Goal: Task Accomplishment & Management: Manage account settings

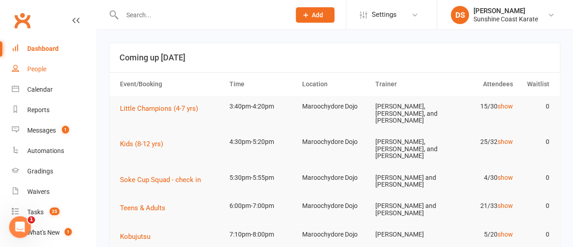
click at [35, 70] on div "People" at bounding box center [36, 68] width 19 height 7
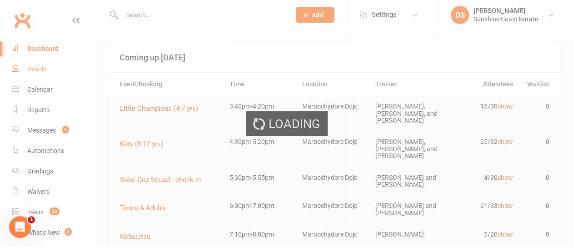
select select "100"
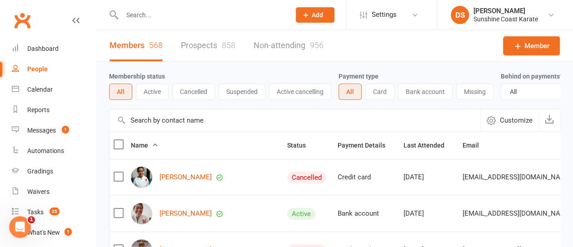
click at [186, 131] on input "text" at bounding box center [294, 120] width 371 height 22
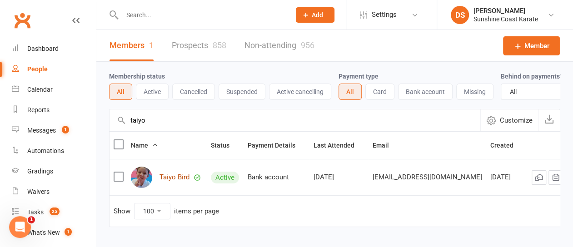
type input "taiyo"
click at [166, 181] on link "Taiyo Bird" at bounding box center [174, 177] width 30 height 8
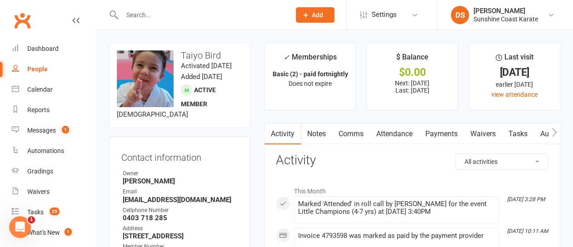
click at [437, 134] on link "Payments" at bounding box center [441, 134] width 45 height 21
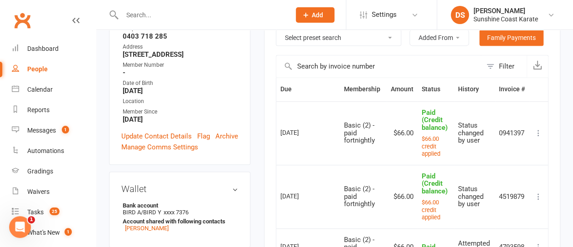
scroll to position [136, 0]
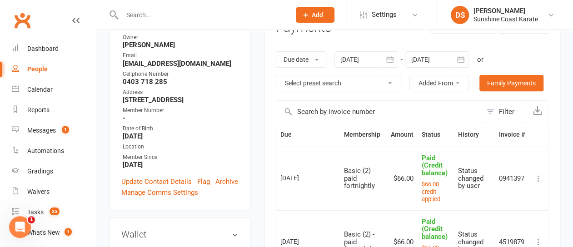
click at [462, 59] on icon "button" at bounding box center [460, 59] width 9 height 9
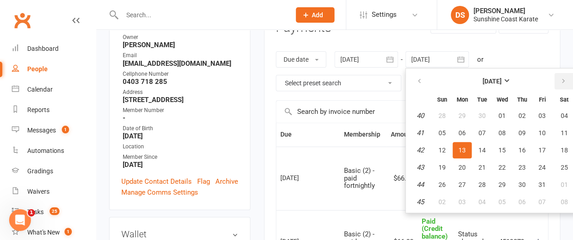
click at [562, 80] on icon "button" at bounding box center [563, 81] width 6 height 7
click at [521, 129] on span "11" at bounding box center [521, 132] width 7 height 7
type input "11 Dec 2025"
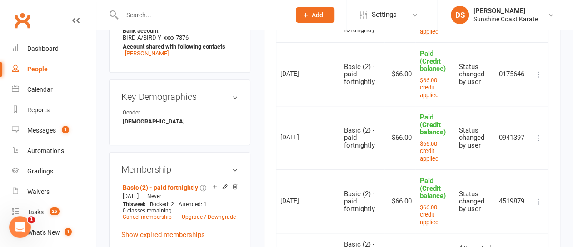
scroll to position [318, 0]
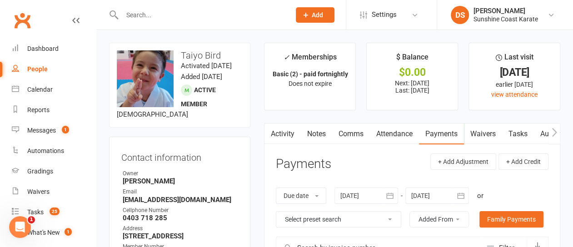
select select "100"
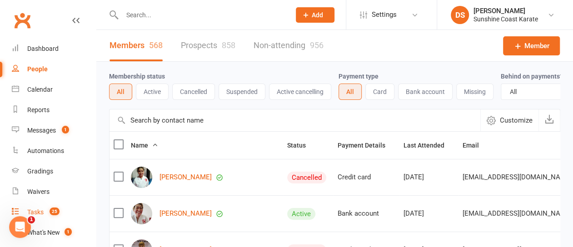
click at [40, 213] on div "Tasks" at bounding box center [35, 211] width 16 height 7
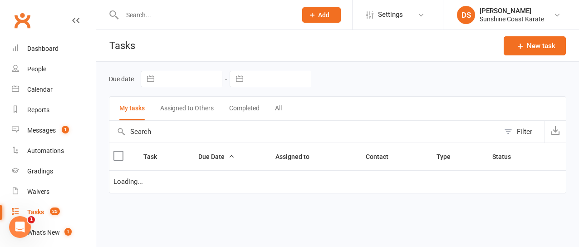
select select "started"
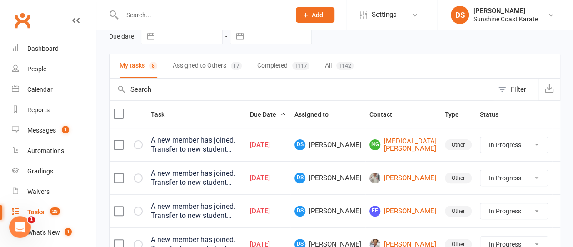
scroll to position [136, 0]
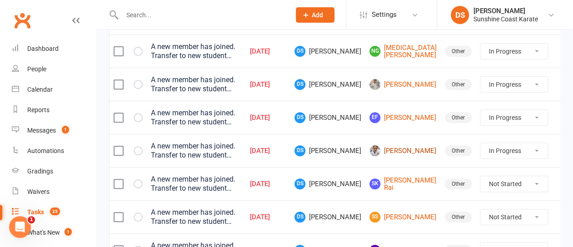
click at [401, 149] on link "[PERSON_NAME]" at bounding box center [402, 150] width 67 height 11
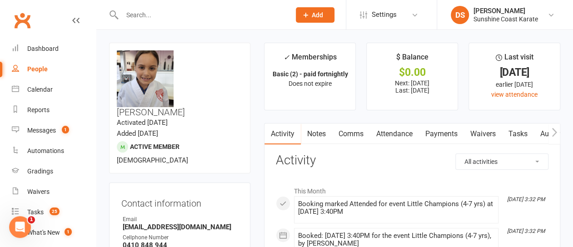
click at [397, 132] on link "Attendance" at bounding box center [394, 134] width 49 height 21
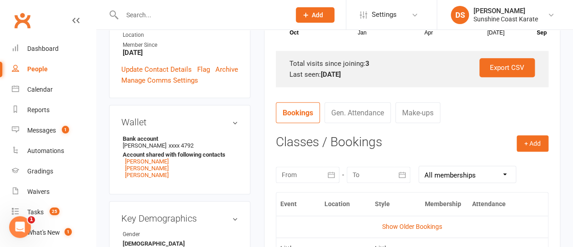
scroll to position [454, 0]
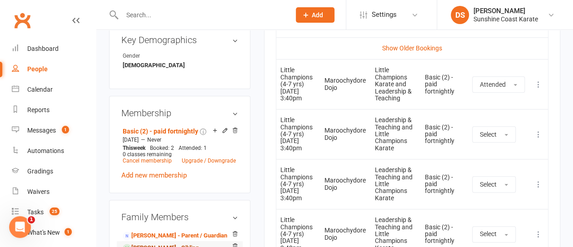
click at [150, 243] on link "Marshall Clarke - Sibling" at bounding box center [161, 248] width 76 height 10
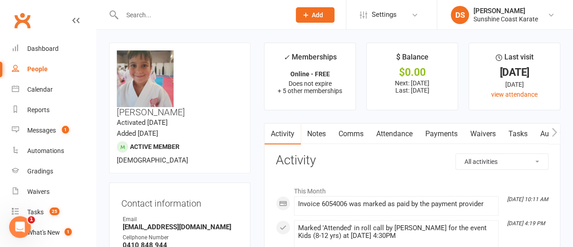
click at [399, 133] on link "Attendance" at bounding box center [394, 134] width 49 height 21
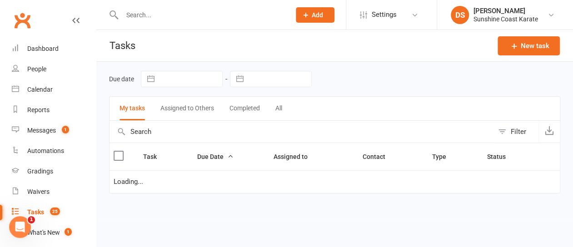
select select "started"
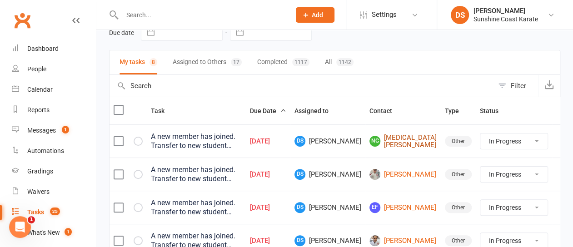
scroll to position [91, 0]
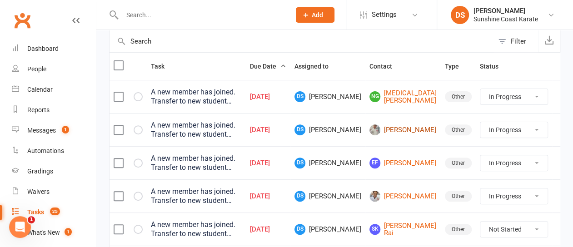
click at [400, 129] on link "[PERSON_NAME]" at bounding box center [402, 129] width 67 height 11
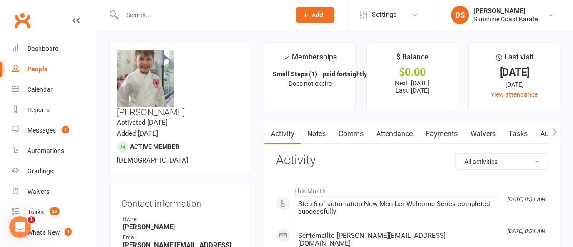
click at [400, 131] on link "Attendance" at bounding box center [394, 134] width 49 height 21
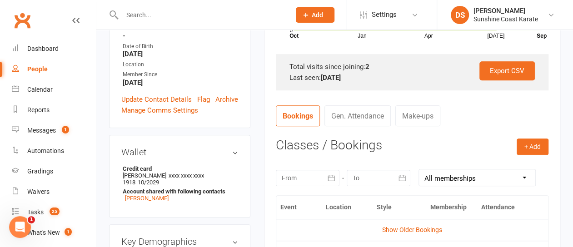
scroll to position [454, 0]
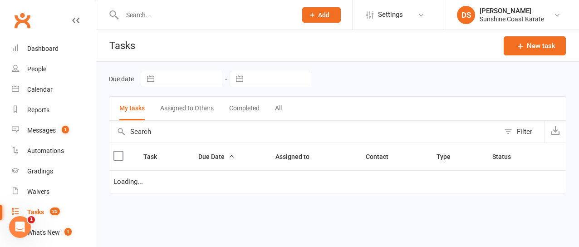
select select "started"
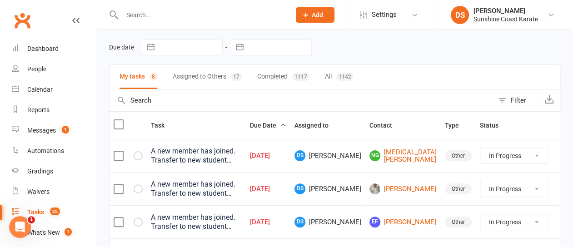
scroll to position [45, 0]
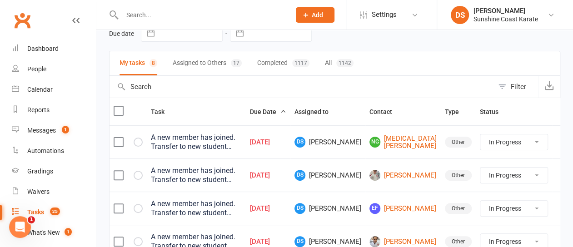
click at [523, 174] on select "Not Started In Progress Waiting Complete" at bounding box center [513, 175] width 67 height 15
click at [480, 168] on select "Not Started In Progress Waiting Complete" at bounding box center [513, 175] width 67 height 15
select select "started"
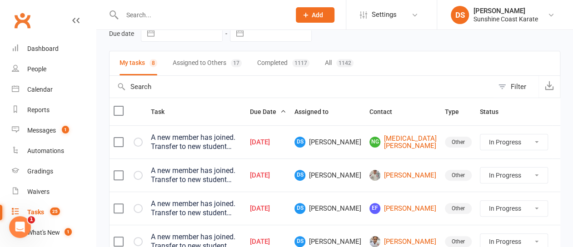
select select "started"
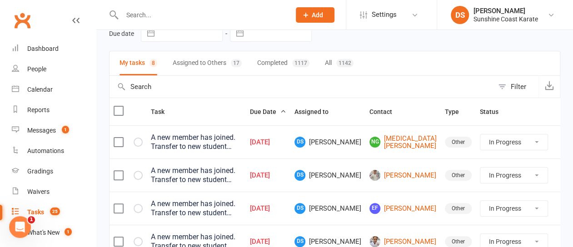
select select "started"
click at [526, 206] on select "Not Started In Progress Waiting Complete" at bounding box center [513, 208] width 67 height 15
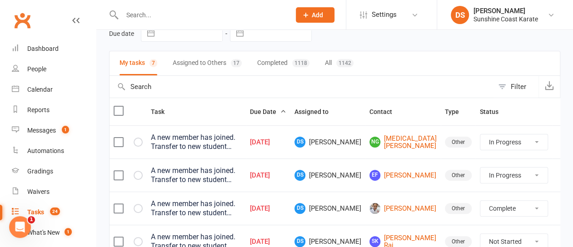
click at [480, 201] on select "Not Started In Progress Waiting Complete" at bounding box center [513, 208] width 67 height 15
select select "started"
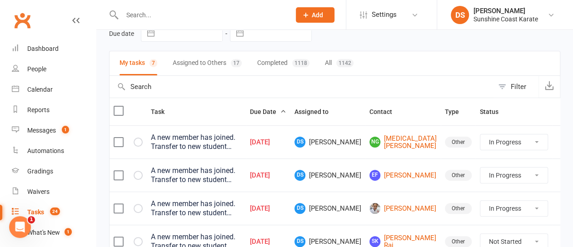
select select "started"
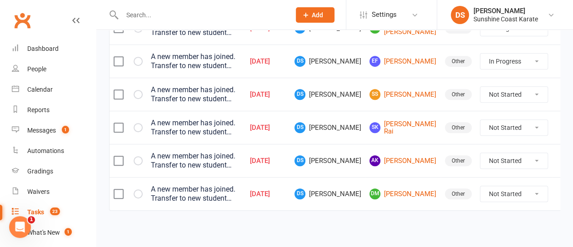
scroll to position [160, 0]
click at [523, 94] on select "Not Started In Progress Waiting Complete" at bounding box center [513, 93] width 67 height 15
click at [480, 86] on select "Not Started In Progress Waiting Complete" at bounding box center [513, 93] width 67 height 15
select select "unstarted"
select select "started"
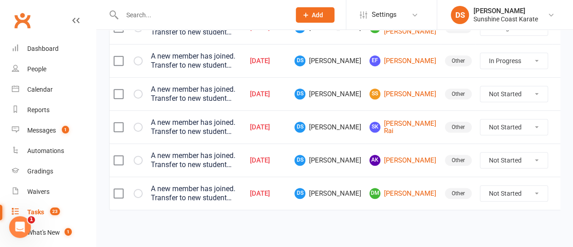
select select "started"
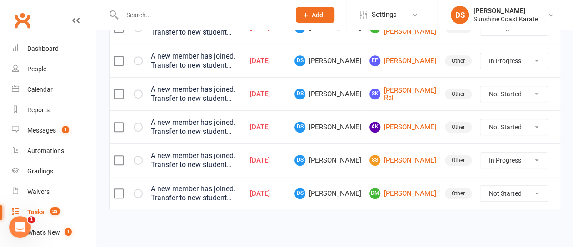
click at [526, 90] on select "Not Started In Progress Waiting Complete" at bounding box center [513, 93] width 67 height 15
click at [480, 86] on select "Not Started In Progress Waiting Complete" at bounding box center [513, 93] width 67 height 15
select select "unstarted"
select select "started"
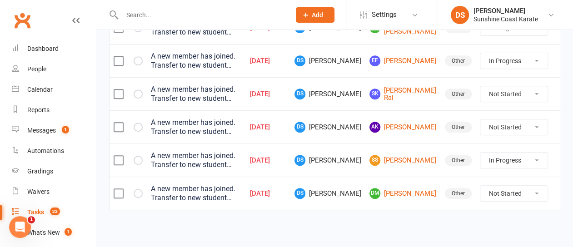
select select "started"
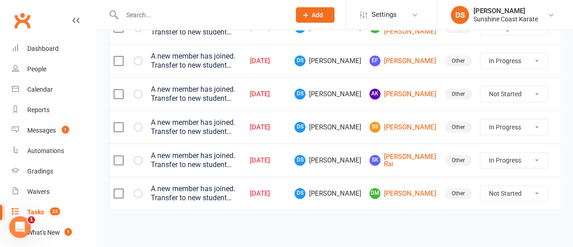
click at [524, 94] on select "Not Started In Progress Waiting Complete" at bounding box center [513, 93] width 67 height 15
click at [480, 86] on select "Not Started In Progress Waiting Complete" at bounding box center [513, 93] width 67 height 15
select select "unstarted"
select select "started"
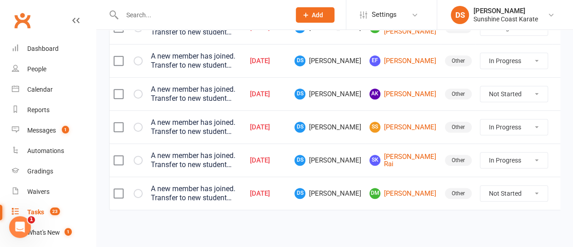
select select "started"
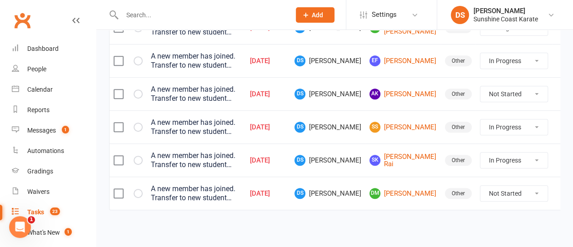
select select "started"
click at [525, 192] on select "Not Started In Progress Waiting Complete" at bounding box center [513, 193] width 67 height 15
click at [480, 186] on select "Not Started In Progress Waiting Complete" at bounding box center [513, 193] width 67 height 15
select select "unstarted"
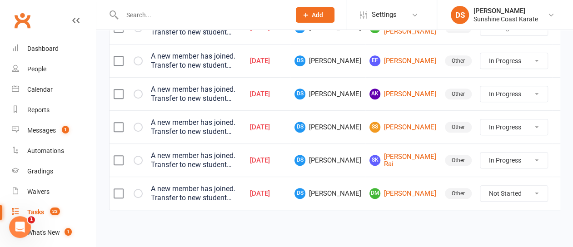
select select "started"
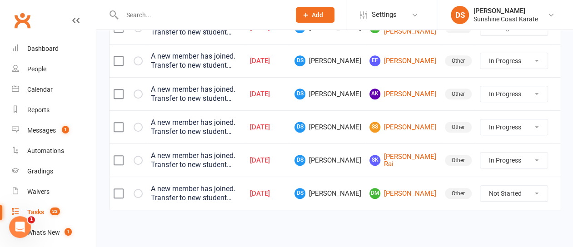
select select "started"
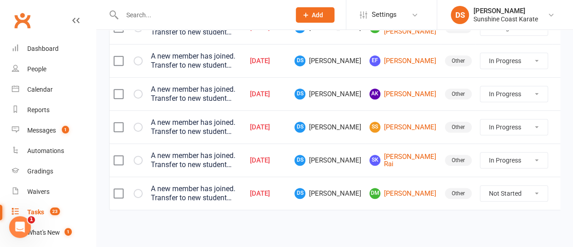
select select "started"
click at [407, 122] on link "SS Satnam Singh" at bounding box center [402, 127] width 67 height 11
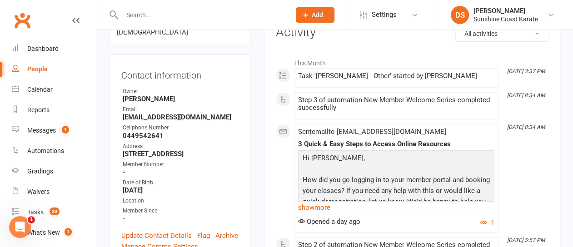
scroll to position [136, 0]
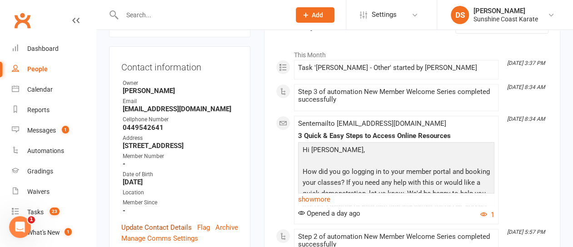
click at [165, 222] on link "Update Contact Details" at bounding box center [156, 227] width 70 height 11
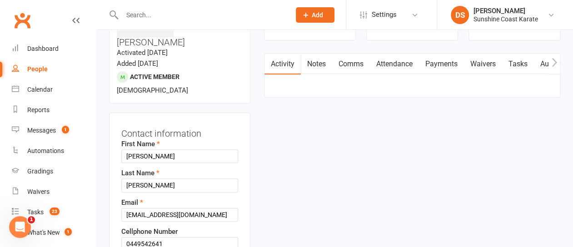
scroll to position [88, 0]
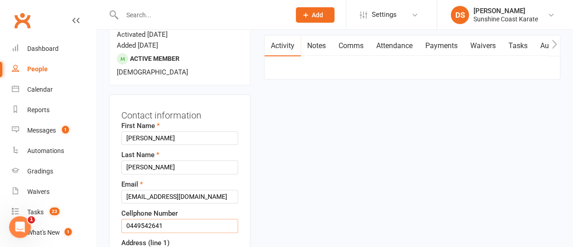
click at [140, 219] on input "0449542641" at bounding box center [179, 226] width 117 height 14
click at [155, 219] on input "0449b542641" at bounding box center [179, 226] width 117 height 14
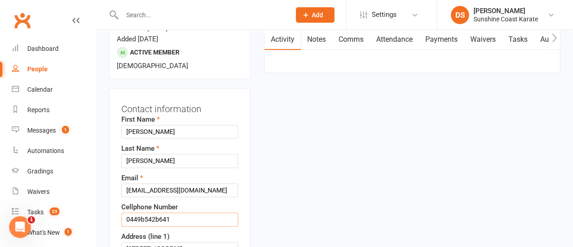
scroll to position [134, 0]
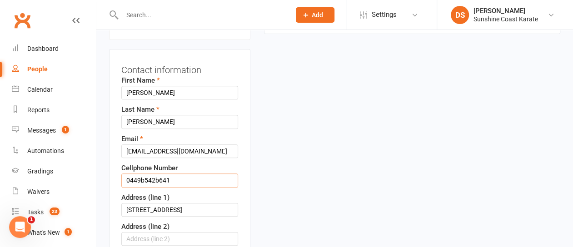
type input "0449b542b641"
click at [164, 203] on input "6 Cheyenne way" at bounding box center [179, 210] width 117 height 14
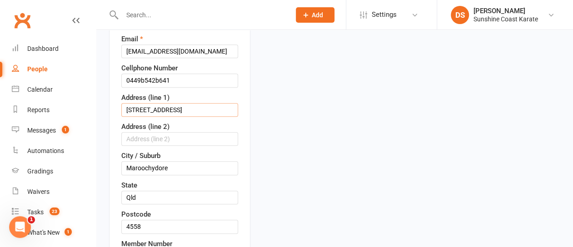
scroll to position [270, 0]
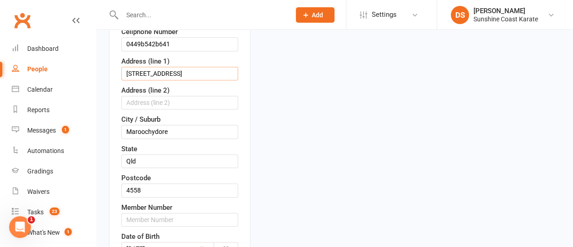
type input "6 Cheyenne Way"
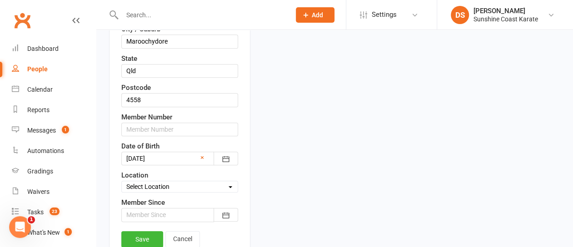
scroll to position [361, 0]
click at [171, 208] on div at bounding box center [179, 215] width 117 height 14
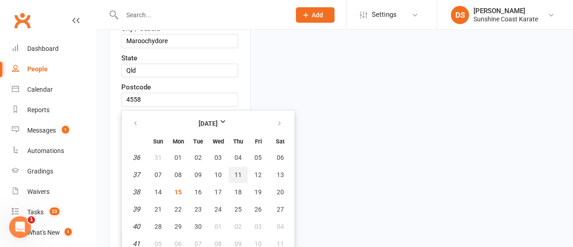
click at [239, 171] on span "11" at bounding box center [237, 174] width 7 height 7
type input "11 Sep 2025"
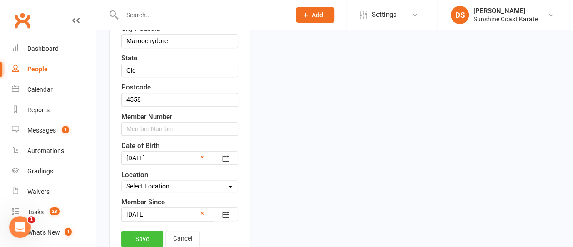
click at [144, 231] on link "Save" at bounding box center [142, 239] width 42 height 16
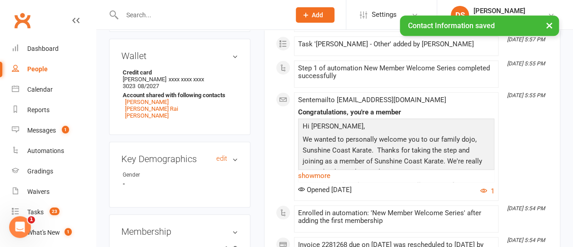
click at [228, 154] on h3 "Key Demographics edit" at bounding box center [179, 159] width 117 height 10
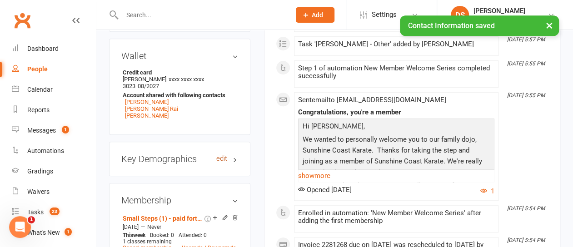
click at [219, 155] on link "edit" at bounding box center [221, 159] width 11 height 8
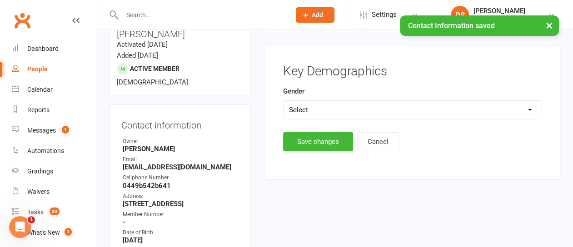
scroll to position [77, 0]
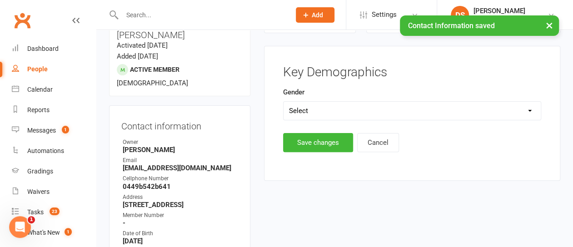
click at [314, 111] on select "Select Male Female" at bounding box center [411, 111] width 257 height 18
select select "Male"
click at [283, 102] on select "Select Male Female" at bounding box center [411, 111] width 257 height 18
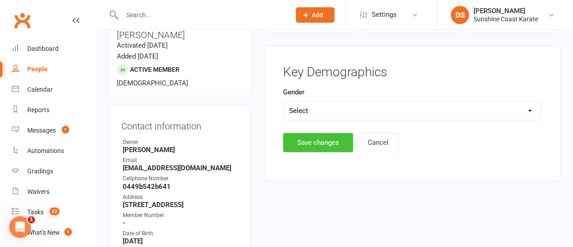
click at [311, 144] on button "Save changes" at bounding box center [318, 142] width 70 height 19
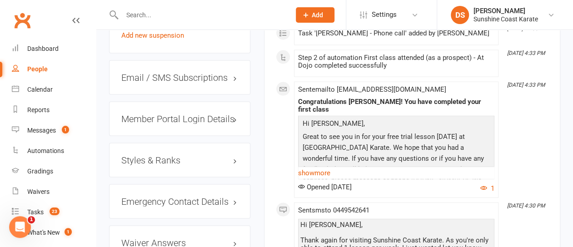
scroll to position [804, 0]
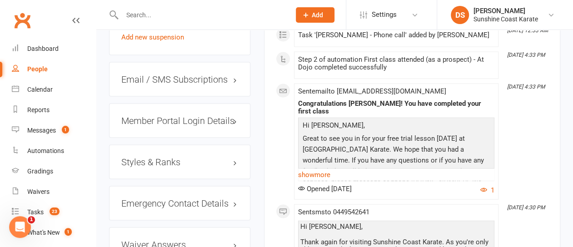
click at [177, 157] on h3 "Styles & Ranks" at bounding box center [179, 162] width 117 height 10
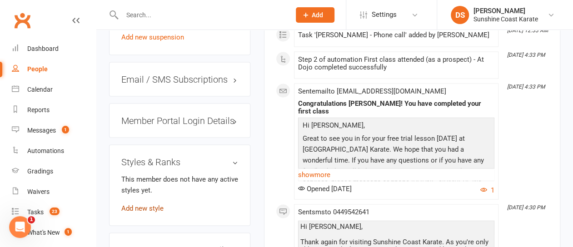
click at [152, 204] on link "Add new style" at bounding box center [142, 208] width 42 height 8
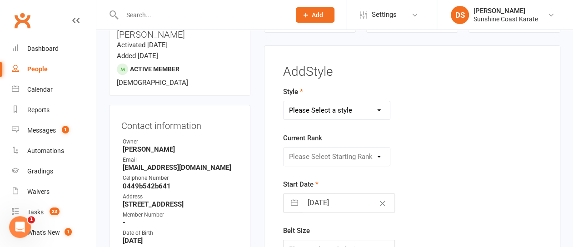
scroll to position [77, 0]
click at [338, 108] on select "Please Select a style Chito-Ryu Karate Kobujutsu Leadership & Teaching Little C…" at bounding box center [336, 111] width 106 height 18
select select "1893"
click at [283, 102] on select "Please Select a style Chito-Ryu Karate Kobujutsu Leadership & Teaching Little C…" at bounding box center [336, 111] width 106 height 18
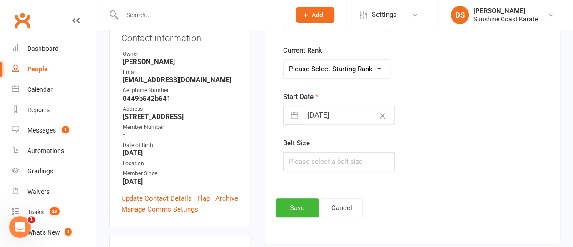
scroll to position [168, 0]
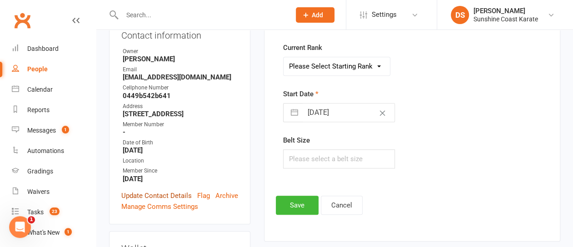
click at [152, 190] on link "Update Contact Details" at bounding box center [156, 195] width 70 height 11
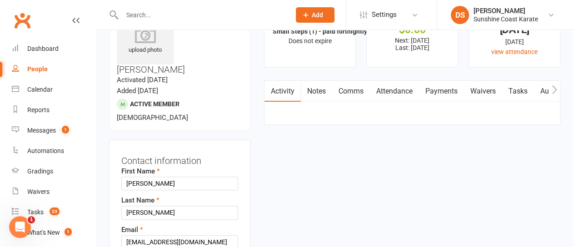
scroll to position [88, 0]
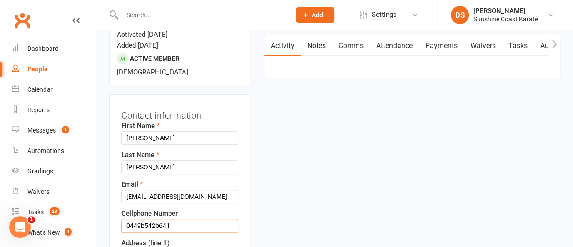
click at [143, 219] on input "0449b542b641" at bounding box center [179, 226] width 117 height 14
click at [156, 219] on input "0449 542b641" at bounding box center [179, 226] width 117 height 14
type input "0449 542 641"
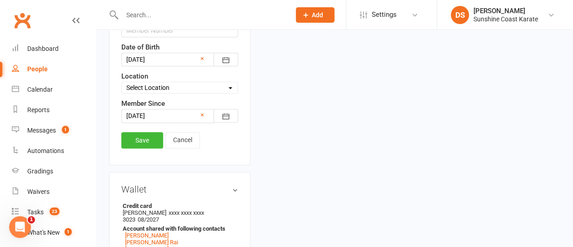
scroll to position [497, 0]
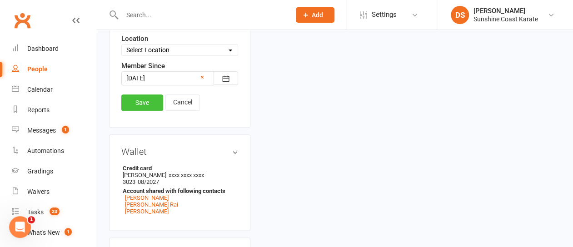
click at [143, 94] on link "Save" at bounding box center [142, 102] width 42 height 16
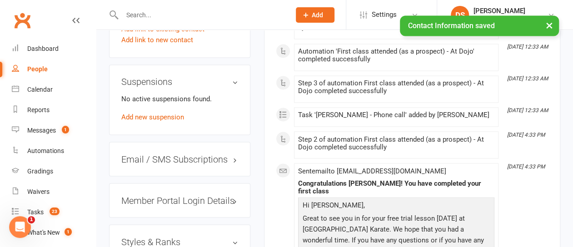
scroll to position [815, 0]
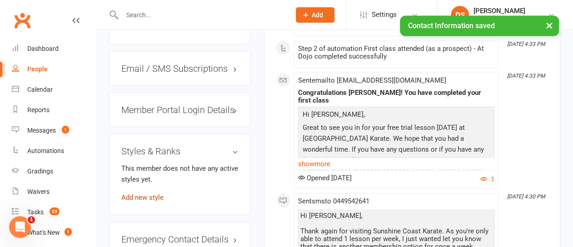
click at [142, 193] on link "Add new style" at bounding box center [142, 197] width 42 height 8
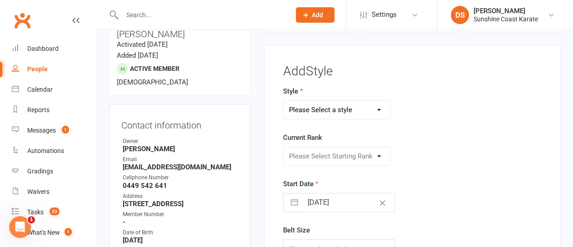
scroll to position [77, 0]
click at [310, 110] on select "Please Select a style Chito-Ryu Karate Kobujutsu Leadership & Teaching Little C…" at bounding box center [336, 111] width 106 height 18
select select "1893"
click at [283, 102] on select "Please Select a style Chito-Ryu Karate Kobujutsu Leadership & Teaching Little C…" at bounding box center [336, 111] width 106 height 18
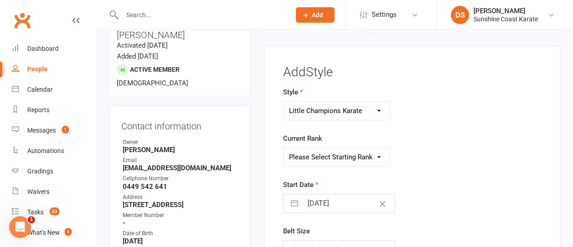
click at [315, 153] on select "Please Select Starting Rank White Belt White Belt, Yellow Stripe White Belt, Or…" at bounding box center [336, 157] width 106 height 18
select select "18479"
click at [283, 148] on select "Please Select Starting Rank White Belt White Belt, Yellow Stripe White Belt, Or…" at bounding box center [336, 157] width 106 height 18
click at [325, 204] on input "15 Sep 2025" at bounding box center [348, 203] width 92 height 18
select select "7"
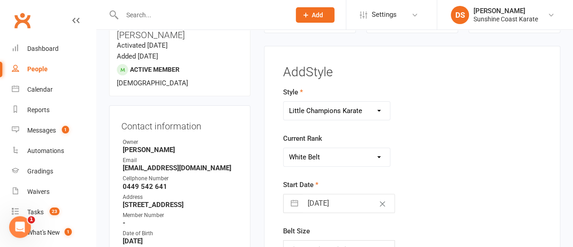
select select "2025"
select select "8"
select select "2025"
select select "9"
select select "2025"
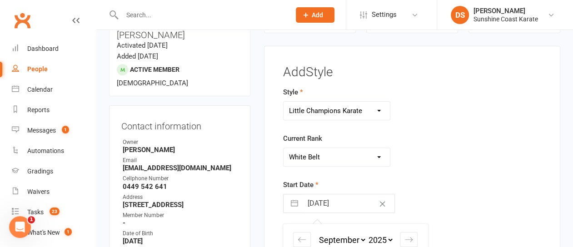
click at [302, 202] on input "15 Sep 2025" at bounding box center [348, 203] width 92 height 18
click at [294, 203] on button "button" at bounding box center [294, 203] width 16 height 18
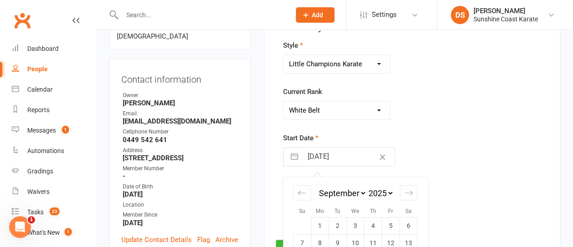
scroll to position [168, 0]
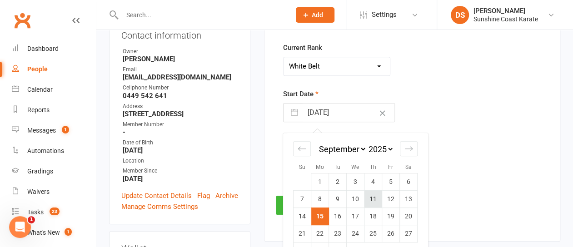
click at [369, 198] on td "11" at bounding box center [373, 198] width 18 height 17
type input "11 Sep 2025"
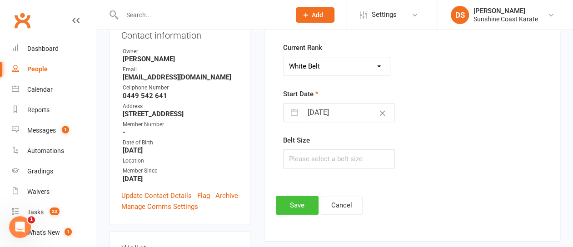
click at [290, 202] on button "Save" at bounding box center [297, 205] width 43 height 19
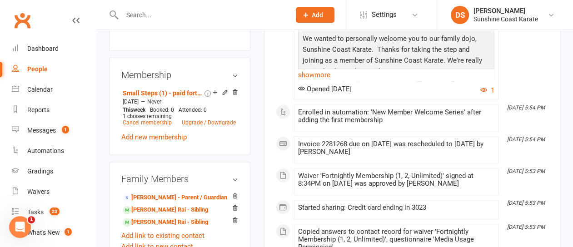
scroll to position [531, 0]
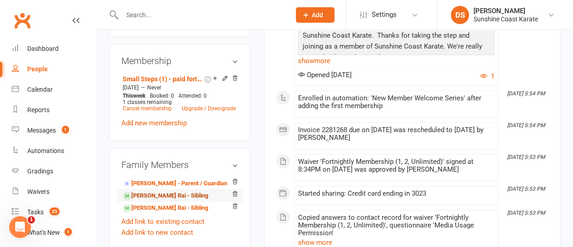
click at [151, 191] on link "Seerat kaur Rai - Sibling" at bounding box center [165, 196] width 85 height 10
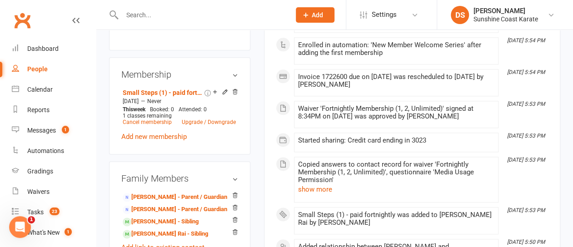
scroll to position [409, 0]
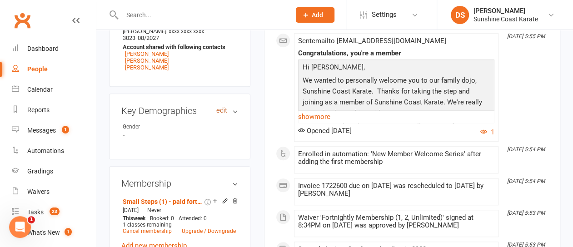
click at [221, 107] on link "edit" at bounding box center [221, 111] width 11 height 8
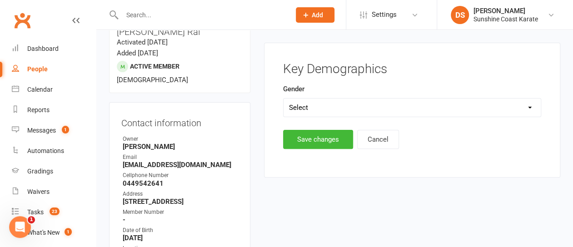
scroll to position [77, 0]
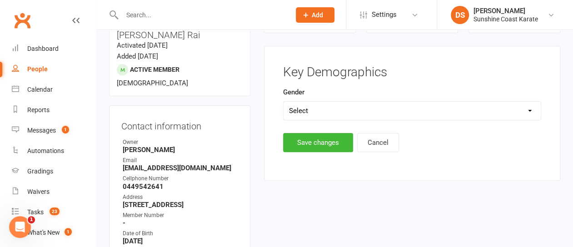
click at [296, 110] on select "Select Male Female" at bounding box center [411, 111] width 257 height 18
select select "Female"
click at [283, 102] on select "Select Male Female" at bounding box center [411, 111] width 257 height 18
click at [308, 143] on button "Save changes" at bounding box center [318, 142] width 70 height 19
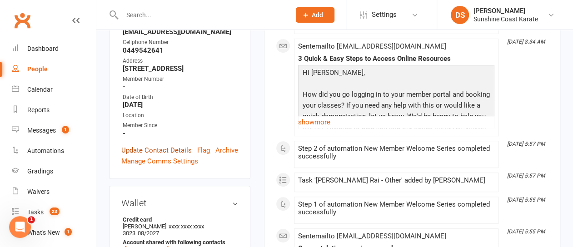
click at [159, 145] on link "Update Contact Details" at bounding box center [156, 150] width 70 height 11
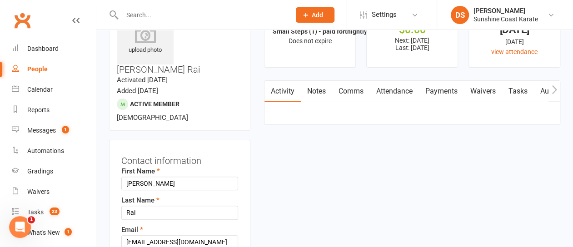
scroll to position [134, 0]
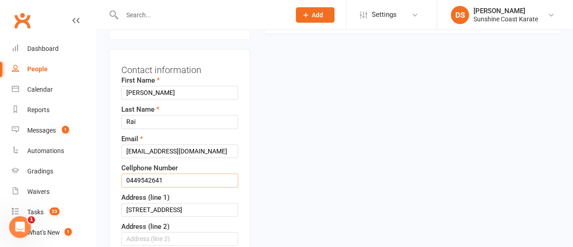
click at [141, 173] on input "0449542641" at bounding box center [179, 180] width 117 height 14
click at [153, 173] on input "0449 542641" at bounding box center [179, 180] width 117 height 14
type input "0449 542 641"
click at [164, 203] on input "6 Cheyenne way" at bounding box center [179, 210] width 117 height 14
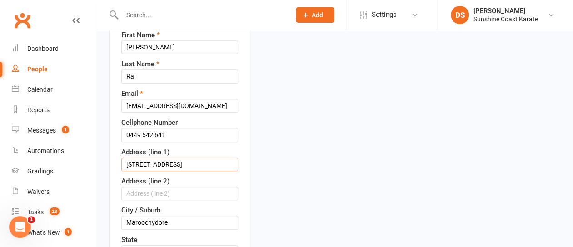
type input "6 Cheyenne Way"
click at [240, 197] on div "Contact information First Name Seerat kaur Last Name Rai Email Account786@yahoo…" at bounding box center [179, 225] width 141 height 442
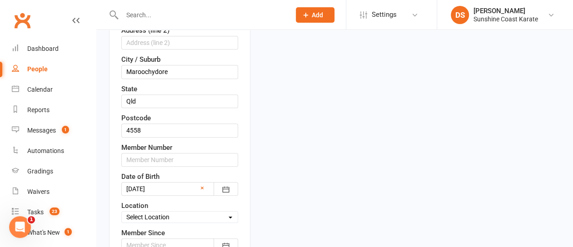
scroll to position [361, 0]
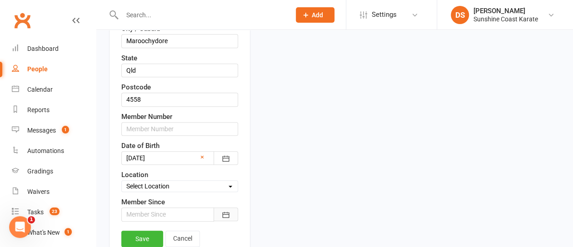
click at [227, 210] on icon "button" at bounding box center [225, 214] width 9 height 9
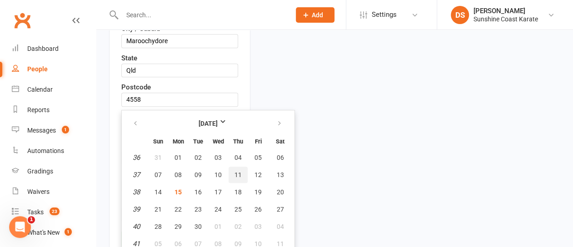
click at [238, 171] on span "11" at bounding box center [237, 174] width 7 height 7
type input "11 Sep 2025"
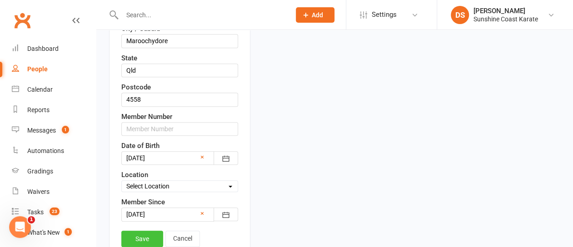
click at [140, 231] on link "Save" at bounding box center [142, 239] width 42 height 16
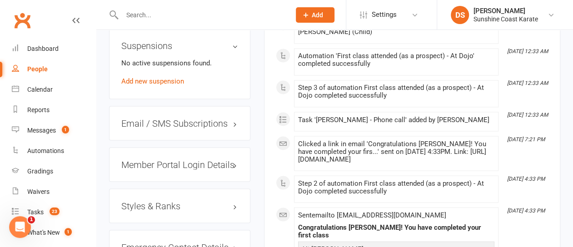
scroll to position [769, 0]
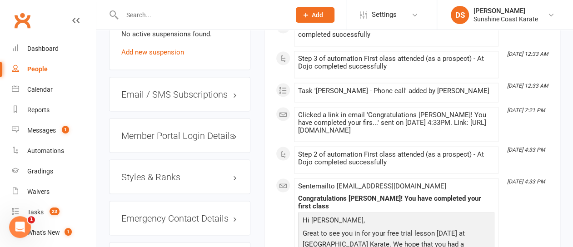
click at [170, 172] on h3 "Styles & Ranks" at bounding box center [179, 177] width 117 height 10
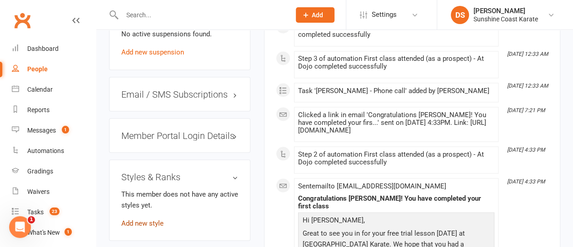
click at [144, 219] on link "Add new style" at bounding box center [142, 223] width 42 height 8
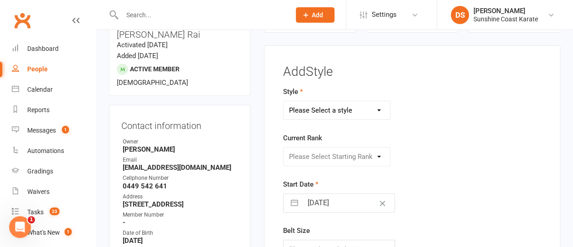
scroll to position [77, 0]
click at [328, 107] on select "Please Select a style Chito-Ryu Karate Kobujutsu Leadership & Teaching Little C…" at bounding box center [336, 111] width 106 height 18
select select "1892"
click at [283, 102] on select "Please Select a style Chito-Ryu Karate Kobujutsu Leadership & Teaching Little C…" at bounding box center [336, 111] width 106 height 18
click at [320, 159] on select "Please Select Starting Rank White 12th Kyu (Yellow belt) 11th Kyu (Orange belt,…" at bounding box center [336, 157] width 106 height 18
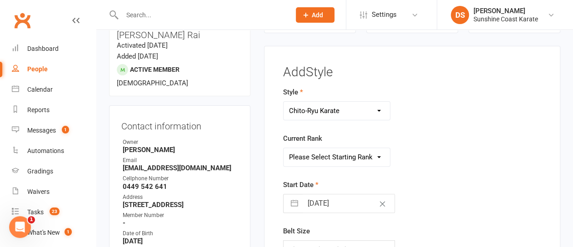
select select "18459"
click at [283, 148] on select "Please Select Starting Rank White 12th Kyu (Yellow belt) 11th Kyu (Orange belt,…" at bounding box center [336, 157] width 106 height 18
click at [294, 199] on button "button" at bounding box center [294, 203] width 16 height 18
select select "7"
select select "2025"
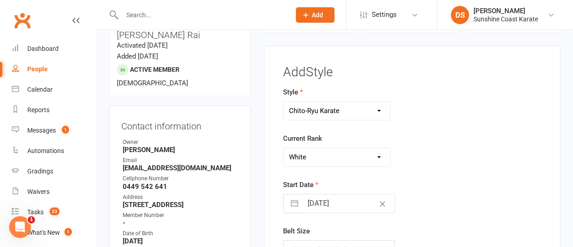
select select "8"
select select "2025"
select select "9"
select select "2025"
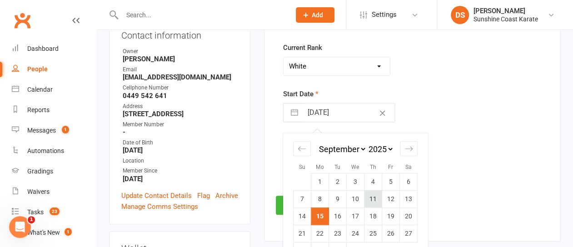
click at [375, 200] on td "11" at bounding box center [373, 198] width 18 height 17
type input "11 Sep 2025"
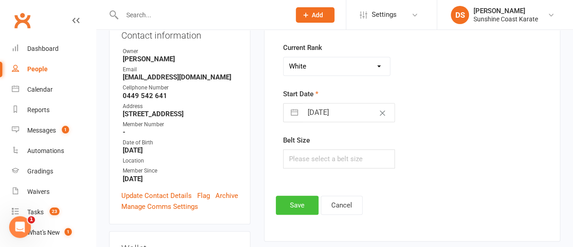
click at [301, 200] on button "Save" at bounding box center [297, 205] width 43 height 19
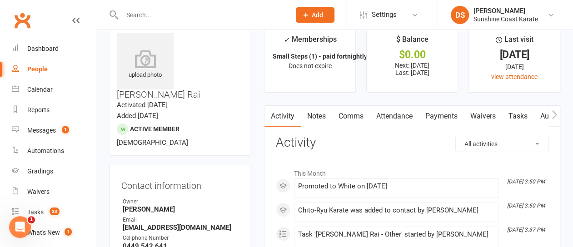
scroll to position [0, 0]
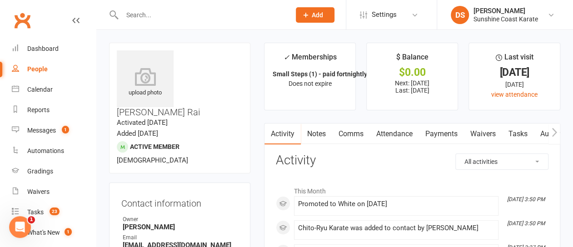
click at [480, 133] on link "Waivers" at bounding box center [483, 134] width 38 height 21
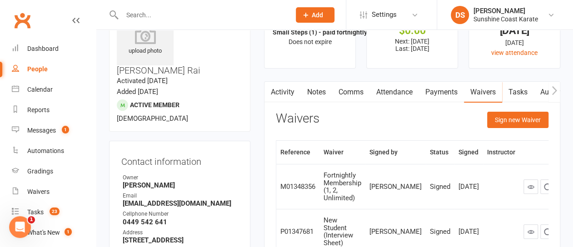
scroll to position [91, 0]
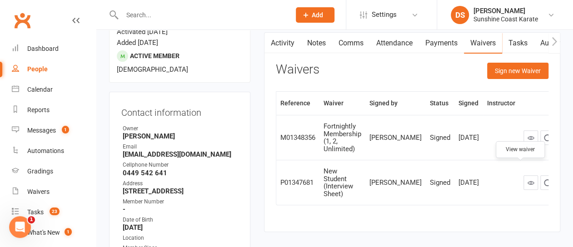
click at [527, 179] on icon at bounding box center [530, 182] width 7 height 7
click at [527, 134] on icon at bounding box center [530, 137] width 7 height 7
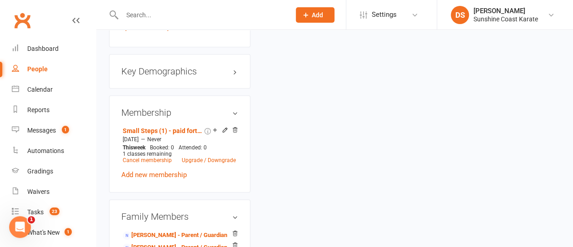
scroll to position [454, 0]
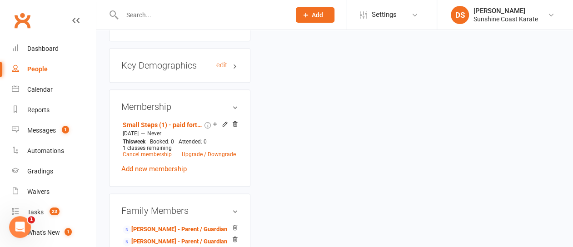
click at [233, 60] on h3 "Key Demographics edit" at bounding box center [179, 65] width 117 height 10
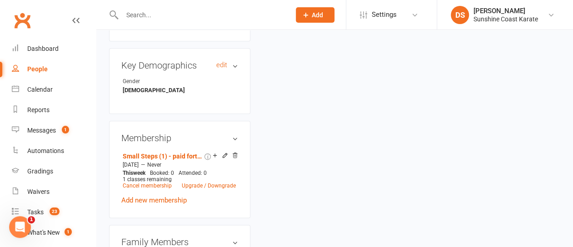
click at [233, 60] on h3 "Key Demographics edit" at bounding box center [179, 65] width 117 height 10
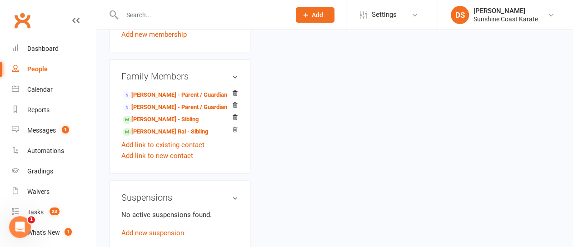
scroll to position [590, 0]
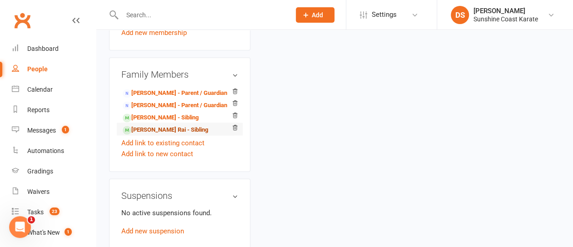
click at [145, 125] on link "Amber kaur Rai - Sibling" at bounding box center [165, 130] width 85 height 10
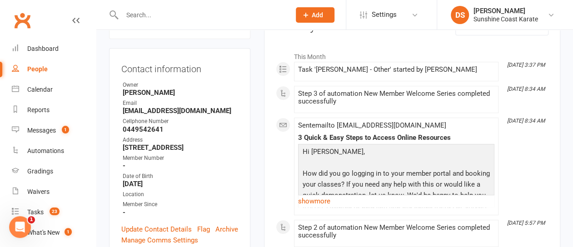
scroll to position [136, 0]
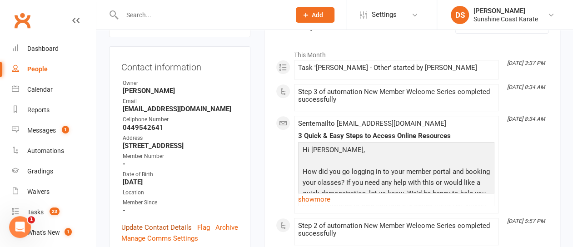
click at [155, 222] on link "Update Contact Details" at bounding box center [156, 227] width 70 height 11
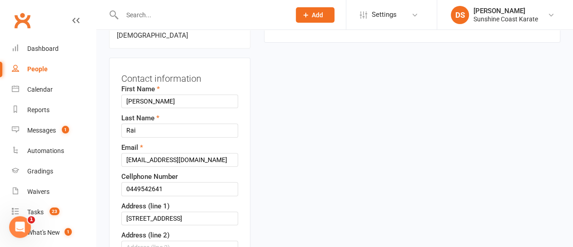
scroll to position [179, 0]
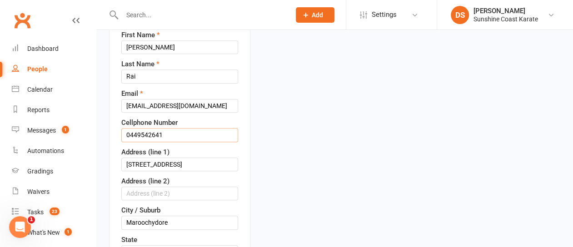
click at [141, 128] on input "0449542641" at bounding box center [179, 135] width 117 height 14
click at [154, 128] on input "0449 542641" at bounding box center [179, 135] width 117 height 14
type input "0449 542 641"
click at [163, 158] on input "6 Cheyenne way" at bounding box center [179, 165] width 117 height 14
type input "6 Cheyenne Way"
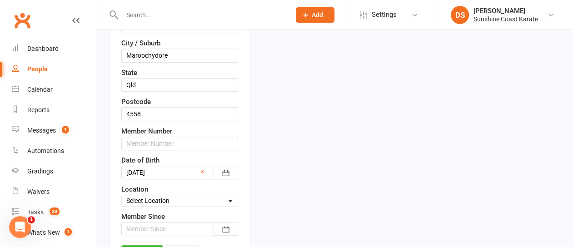
scroll to position [361, 0]
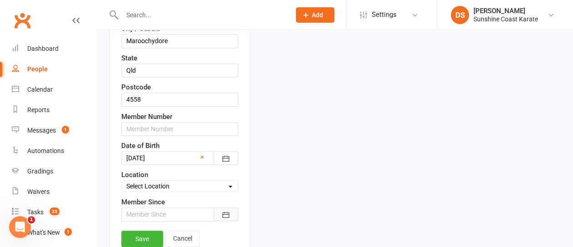
click at [227, 210] on icon "button" at bounding box center [225, 214] width 9 height 9
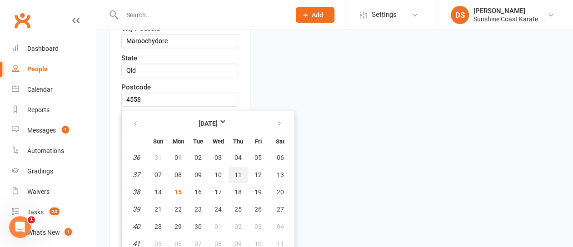
click at [236, 171] on span "11" at bounding box center [237, 174] width 7 height 7
type input "11 Sep 2025"
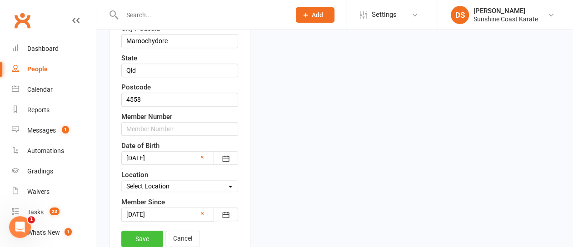
click at [136, 231] on link "Save" at bounding box center [142, 239] width 42 height 16
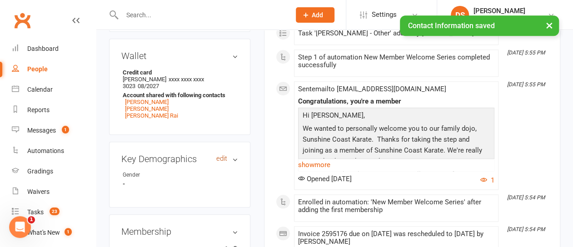
click at [223, 155] on link "edit" at bounding box center [221, 159] width 11 height 8
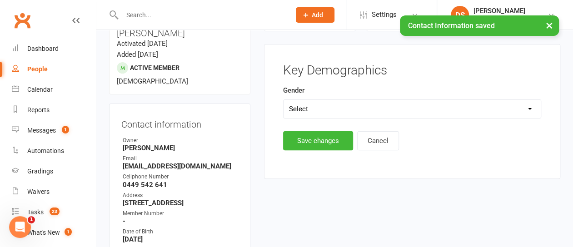
scroll to position [77, 0]
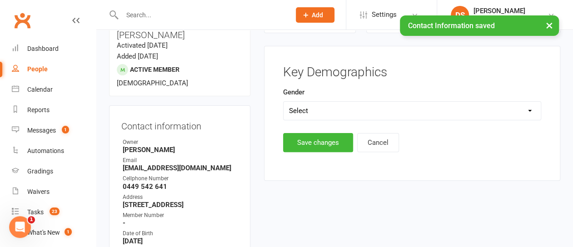
click at [299, 109] on select "Select Male Female" at bounding box center [411, 111] width 257 height 18
select select "Female"
click at [283, 102] on select "Select Male Female" at bounding box center [411, 111] width 257 height 18
click at [304, 143] on button "Save changes" at bounding box center [318, 142] width 70 height 19
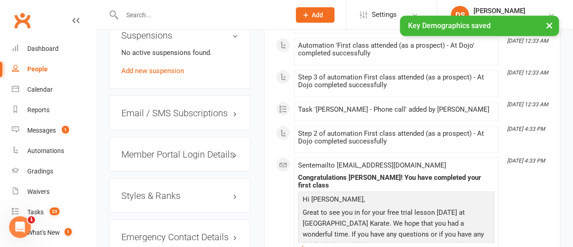
scroll to position [758, 0]
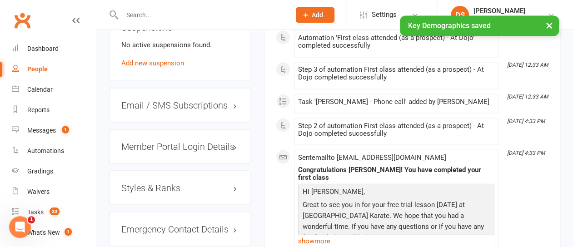
click at [174, 183] on h3 "Styles & Ranks" at bounding box center [179, 188] width 117 height 10
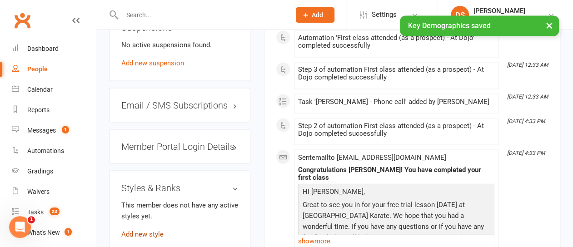
click at [147, 230] on link "Add new style" at bounding box center [142, 234] width 42 height 8
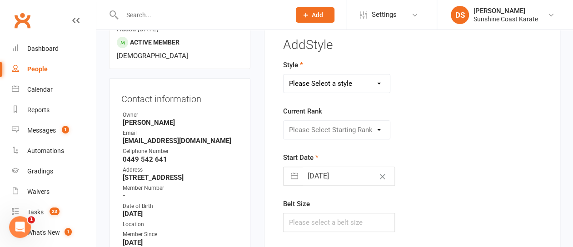
scroll to position [77, 0]
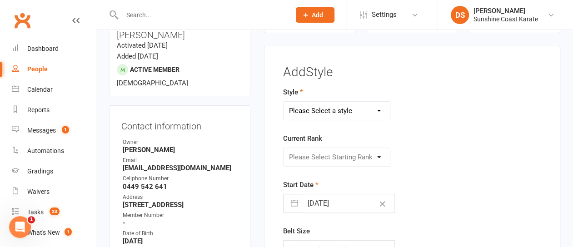
click at [317, 111] on select "Please Select a style Chito-Ryu Karate Kobujutsu Leadership & Teaching Little C…" at bounding box center [336, 111] width 106 height 18
select select "1893"
click at [283, 102] on select "Please Select a style Chito-Ryu Karate Kobujutsu Leadership & Teaching Little C…" at bounding box center [336, 111] width 106 height 18
click at [316, 151] on select "Please Select Starting Rank White Belt White Belt, Yellow Stripe White Belt, Or…" at bounding box center [336, 157] width 106 height 18
select select "18479"
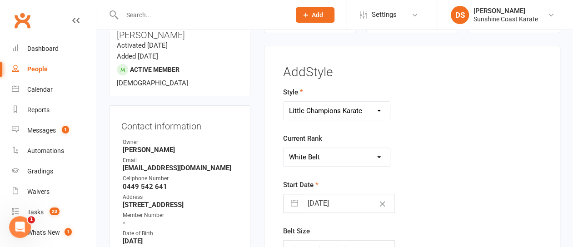
click at [283, 148] on select "Please Select Starting Rank White Belt White Belt, Yellow Stripe White Belt, Or…" at bounding box center [336, 157] width 106 height 18
click at [295, 203] on button "button" at bounding box center [294, 203] width 16 height 18
select select "7"
select select "2025"
select select "8"
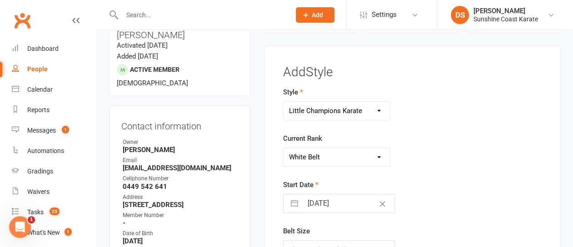
select select "2025"
select select "9"
select select "2025"
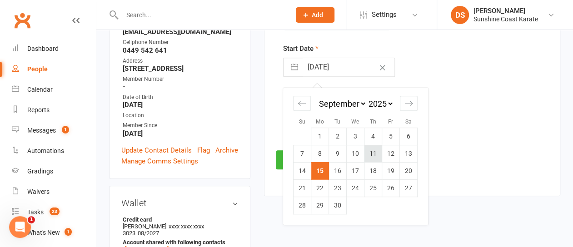
click at [375, 152] on td "11" at bounding box center [373, 153] width 18 height 17
type input "11 Sep 2025"
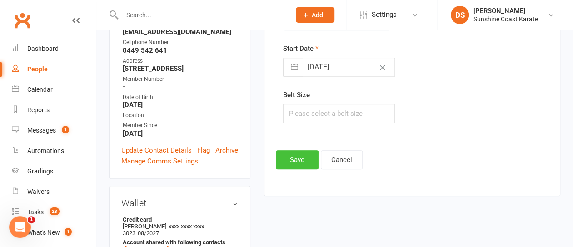
click at [302, 156] on button "Save" at bounding box center [297, 159] width 43 height 19
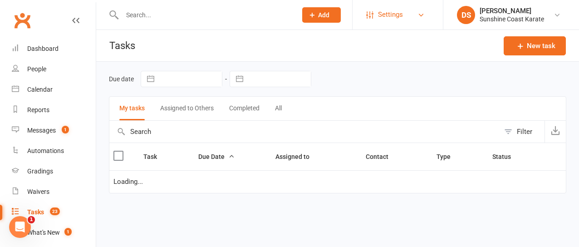
select select "started"
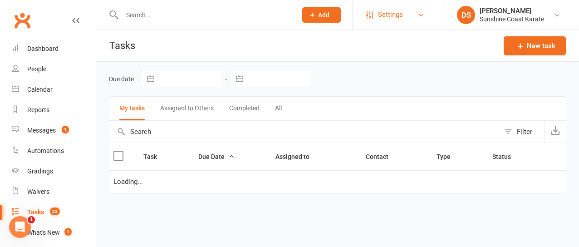
select select "started"
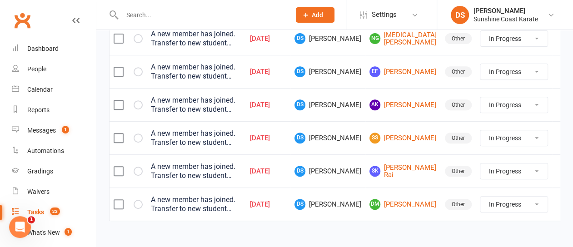
scroll to position [160, 0]
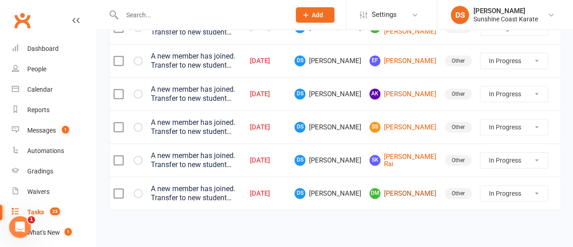
click at [402, 193] on link "DM Dominic McCrackan" at bounding box center [402, 193] width 67 height 11
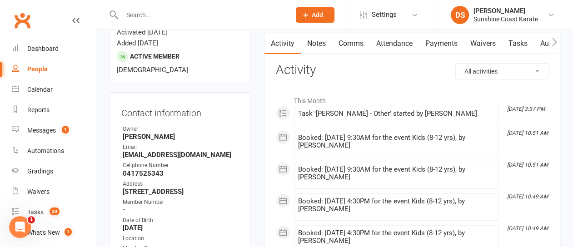
scroll to position [45, 0]
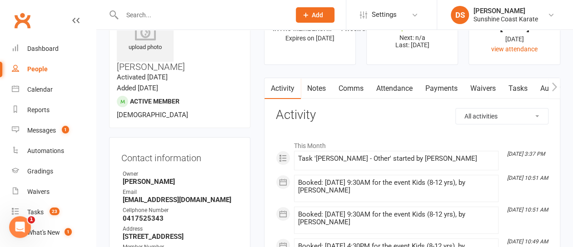
click at [397, 86] on link "Attendance" at bounding box center [394, 88] width 49 height 21
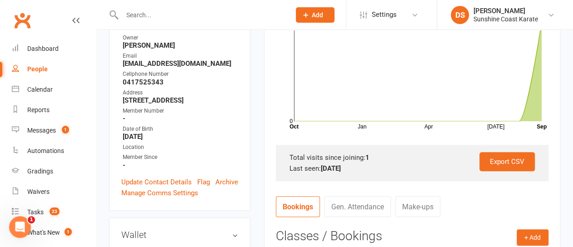
scroll to position [136, 0]
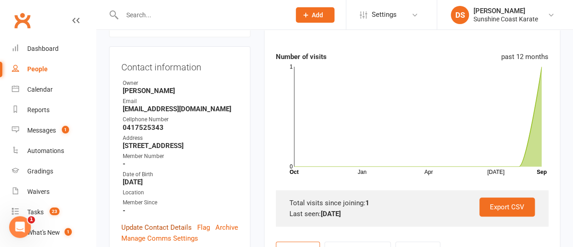
click at [156, 222] on link "Update Contact Details" at bounding box center [156, 227] width 70 height 11
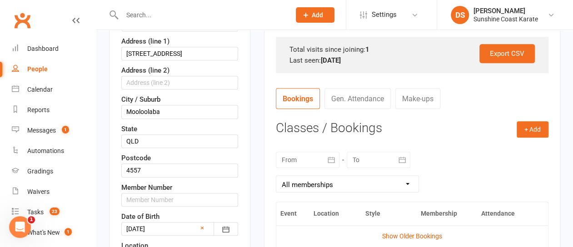
scroll to position [179, 0]
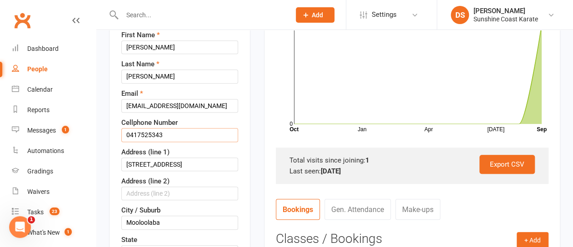
click at [140, 128] on input "0417525343" at bounding box center [179, 135] width 117 height 14
click at [152, 128] on input "0417 525343" at bounding box center [179, 135] width 117 height 14
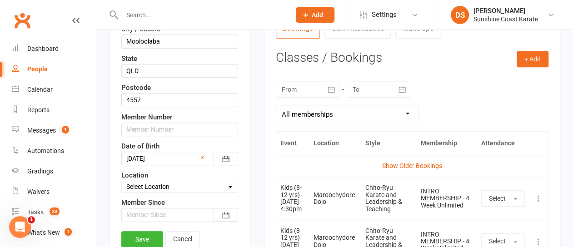
scroll to position [361, 0]
type input "0417 525 343"
click at [227, 210] on icon "button" at bounding box center [225, 214] width 9 height 9
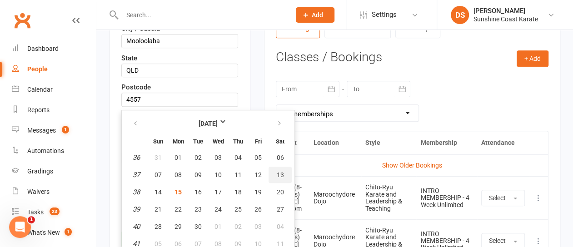
click at [281, 171] on span "13" at bounding box center [280, 174] width 7 height 7
type input "13 Sep 2025"
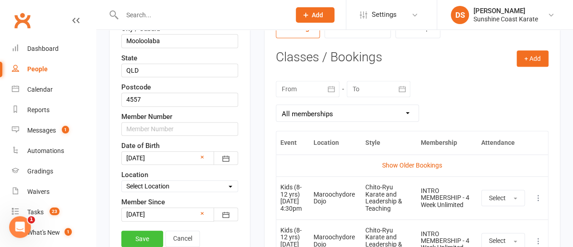
click at [143, 231] on link "Save" at bounding box center [142, 239] width 42 height 16
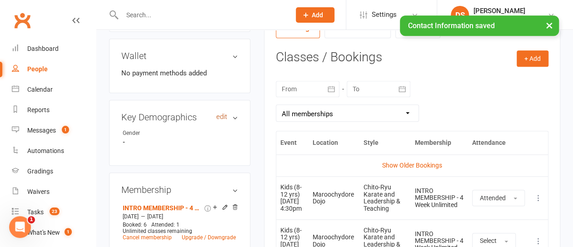
click at [225, 113] on link "edit" at bounding box center [221, 117] width 11 height 8
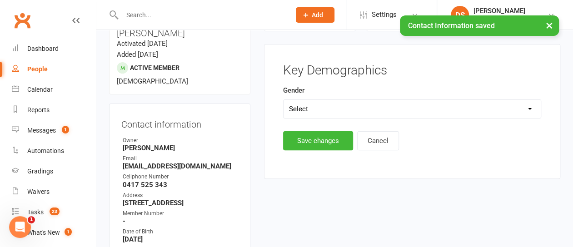
scroll to position [77, 0]
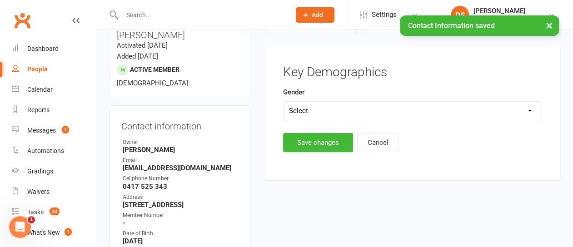
click at [310, 108] on select "Select Male Female" at bounding box center [411, 111] width 257 height 18
select select "Male"
click at [283, 102] on select "Select Male Female" at bounding box center [411, 111] width 257 height 18
click at [306, 147] on button "Save changes" at bounding box center [318, 142] width 70 height 19
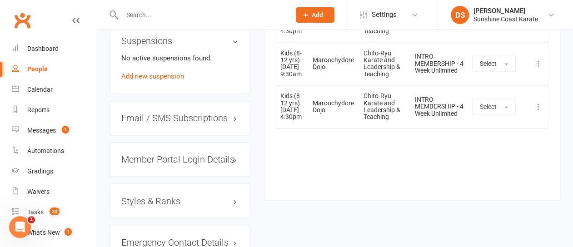
scroll to position [727, 0]
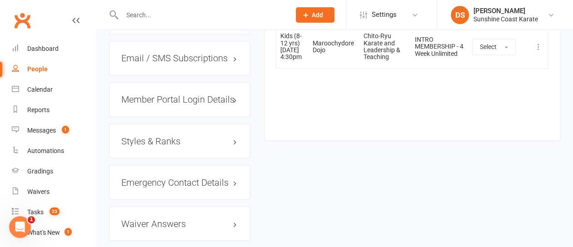
click at [158, 136] on h3 "Styles & Ranks" at bounding box center [179, 141] width 117 height 10
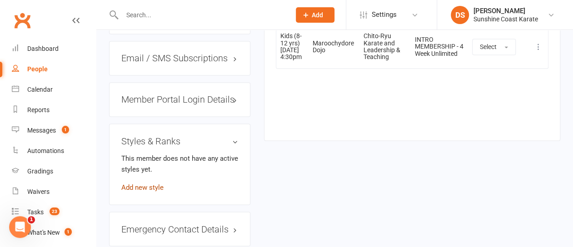
click at [153, 183] on link "Add new style" at bounding box center [142, 187] width 42 height 8
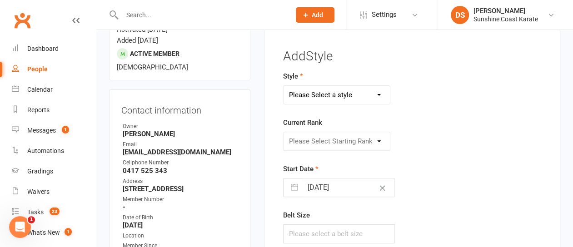
scroll to position [77, 0]
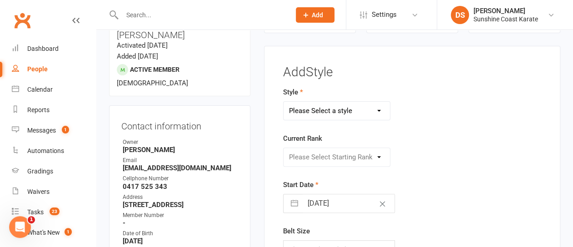
click at [327, 108] on select "Please Select a style Chito-Ryu Karate Kobujutsu Leadership & Teaching Little C…" at bounding box center [336, 111] width 106 height 18
select select "1892"
click at [283, 102] on select "Please Select a style Chito-Ryu Karate Kobujutsu Leadership & Teaching Little C…" at bounding box center [336, 111] width 106 height 18
click at [319, 156] on select "Please Select Starting Rank White 12th Kyu (Yellow belt) 11th Kyu (Orange belt,…" at bounding box center [336, 157] width 106 height 18
select select "18459"
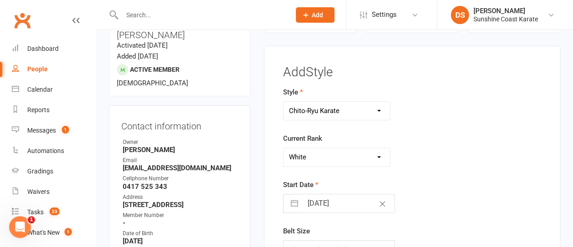
click at [283, 148] on select "Please Select Starting Rank White 12th Kyu (Yellow belt) 11th Kyu (Orange belt,…" at bounding box center [336, 157] width 106 height 18
click at [296, 205] on button "button" at bounding box center [294, 203] width 16 height 18
select select "7"
select select "2025"
select select "8"
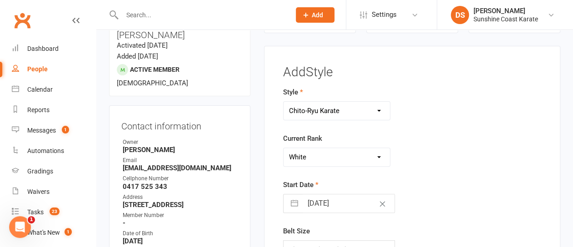
select select "2025"
select select "9"
select select "2025"
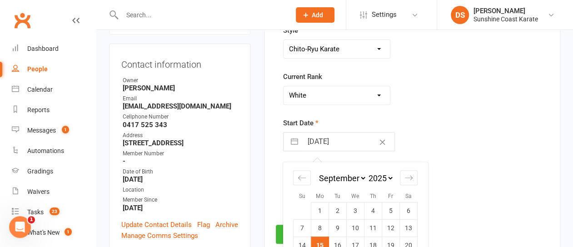
scroll to position [213, 0]
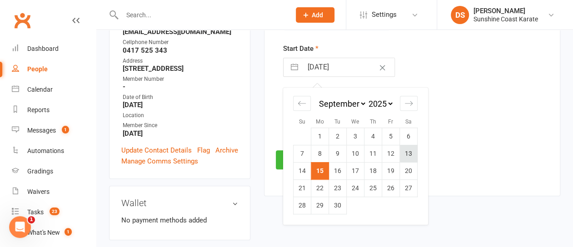
click at [409, 150] on td "13" at bounding box center [409, 153] width 18 height 17
type input "13 Sep 2025"
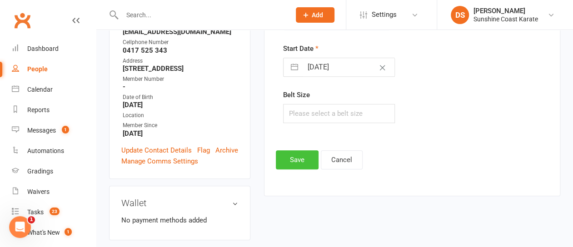
click at [296, 159] on button "Save" at bounding box center [297, 159] width 43 height 19
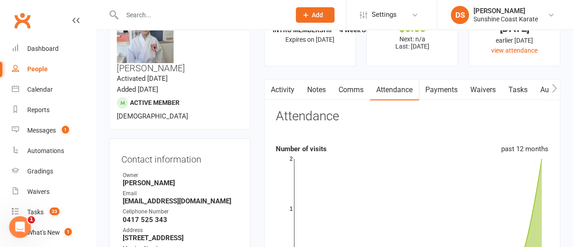
scroll to position [32, 0]
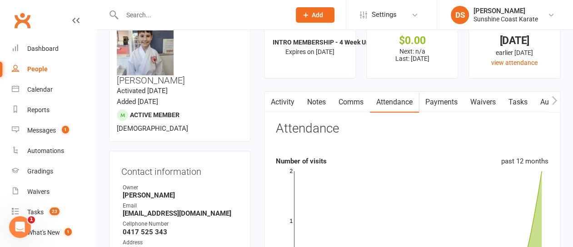
click at [481, 103] on link "Waivers" at bounding box center [483, 102] width 38 height 21
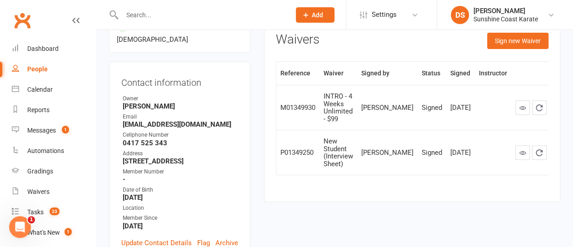
scroll to position [123, 0]
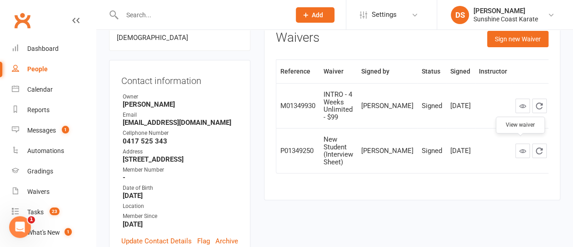
click at [519, 148] on icon at bounding box center [522, 151] width 7 height 7
click at [523, 103] on link at bounding box center [522, 106] width 15 height 15
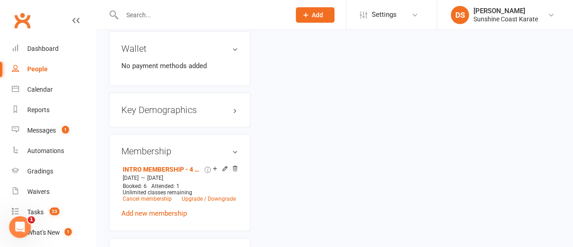
scroll to position [395, 0]
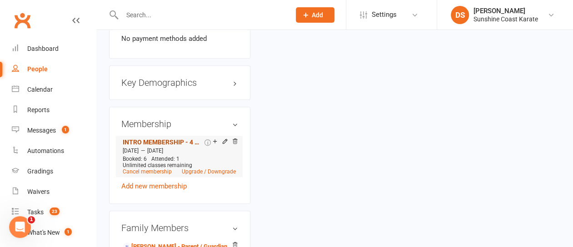
click at [172, 139] on link "INTRO MEMBERSHIP - 4 Week Unlimited" at bounding box center [163, 142] width 80 height 7
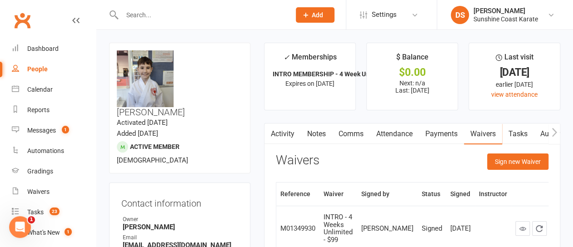
scroll to position [32, 0]
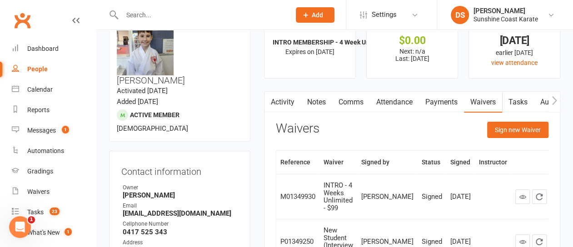
scroll to position [45, 0]
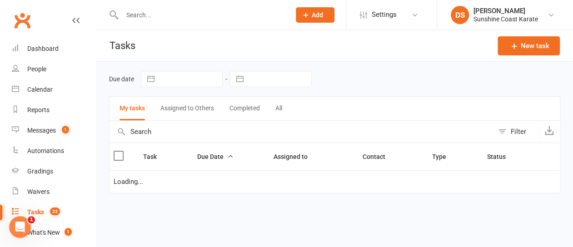
select select "started"
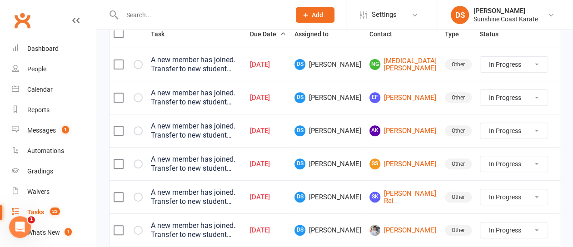
scroll to position [136, 0]
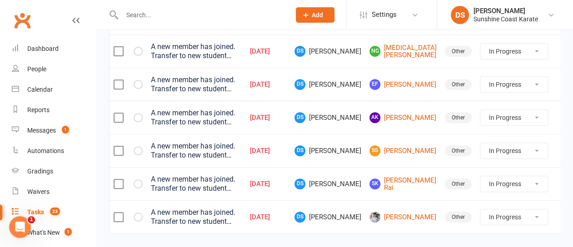
click at [517, 214] on select "Not Started In Progress Waiting Complete" at bounding box center [513, 216] width 67 height 15
click at [480, 209] on select "Not Started In Progress Waiting Complete" at bounding box center [513, 216] width 67 height 15
select select "started"
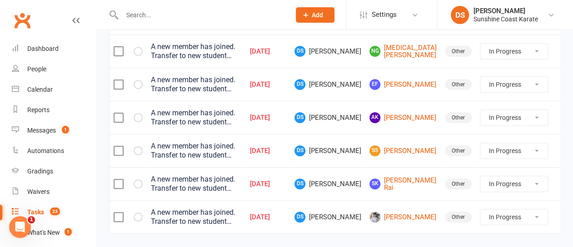
select select "started"
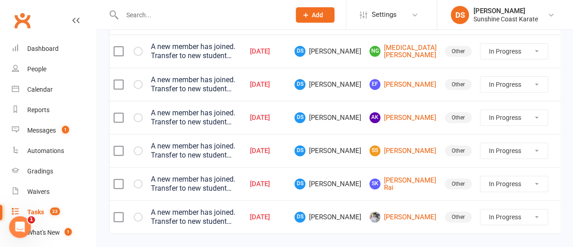
select select "started"
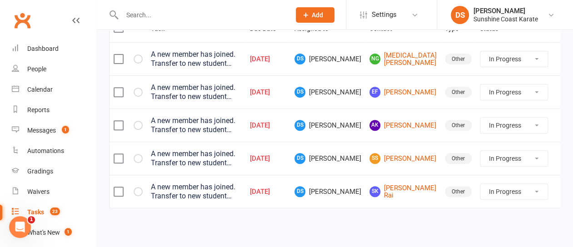
scroll to position [136, 0]
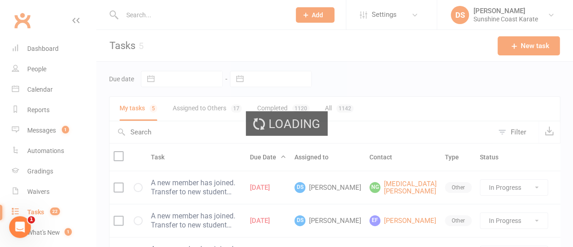
select select "100"
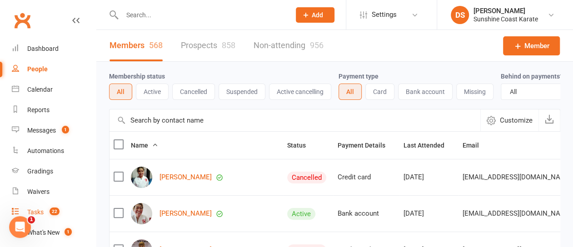
drag, startPoint x: 40, startPoint y: 211, endPoint x: 49, endPoint y: 210, distance: 8.2
click at [40, 211] on div "Tasks" at bounding box center [35, 211] width 16 height 7
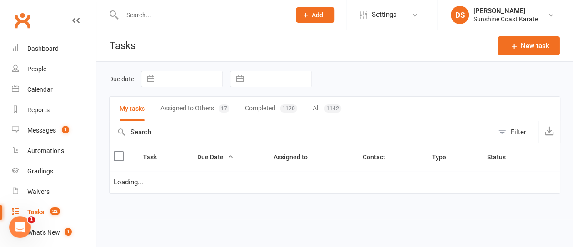
select select "started"
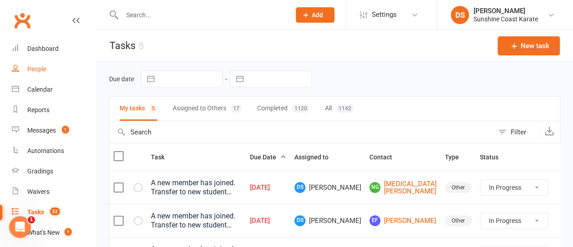
click at [38, 70] on div "People" at bounding box center [36, 68] width 19 height 7
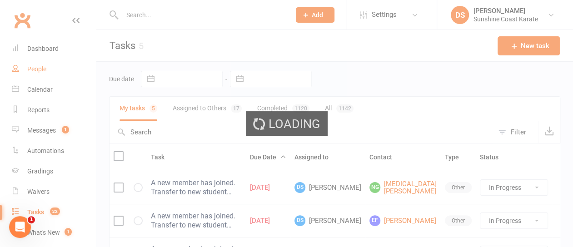
select select "100"
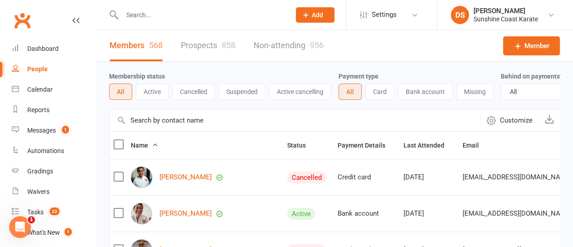
click at [168, 124] on input "text" at bounding box center [294, 120] width 371 height 22
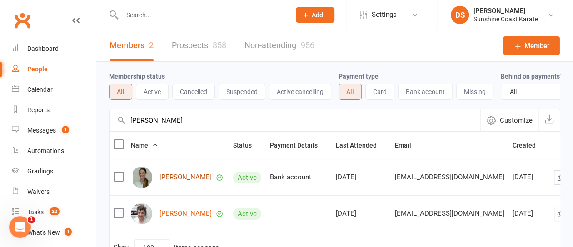
type input "robb"
click at [165, 181] on link "Abi Robb" at bounding box center [185, 177] width 52 height 8
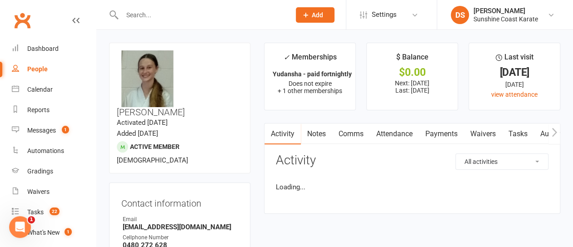
click at [397, 135] on link "Attendance" at bounding box center [394, 134] width 49 height 21
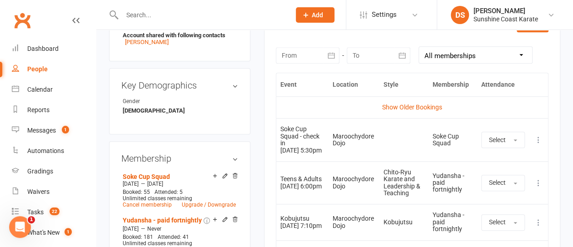
scroll to position [409, 0]
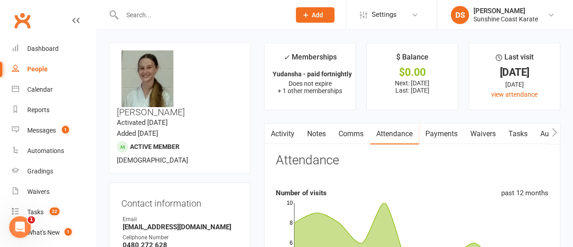
select select "100"
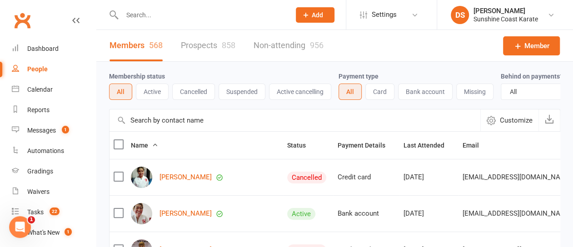
click at [185, 129] on input "text" at bounding box center [294, 120] width 371 height 22
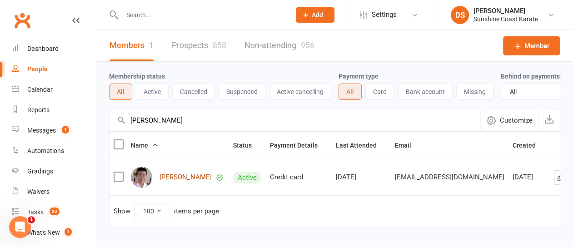
type input "zhou"
click at [181, 181] on link "Johnathon Zhou" at bounding box center [185, 177] width 52 height 8
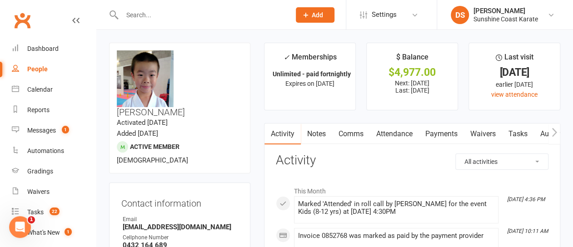
click at [446, 134] on link "Payments" at bounding box center [441, 134] width 45 height 21
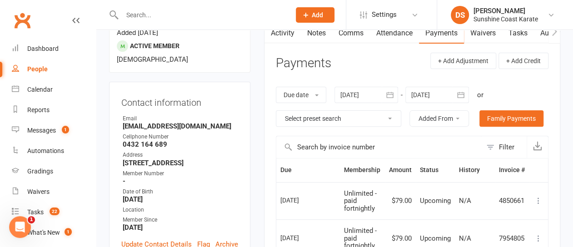
scroll to position [182, 0]
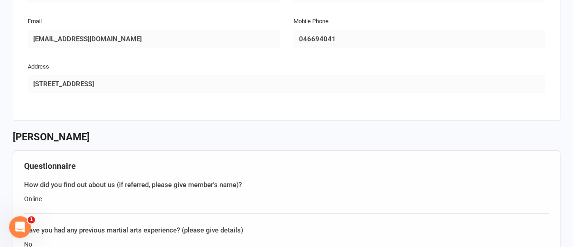
scroll to position [1226, 0]
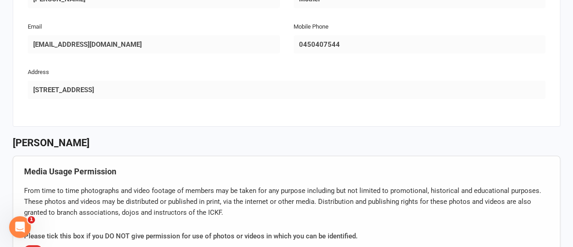
scroll to position [1453, 0]
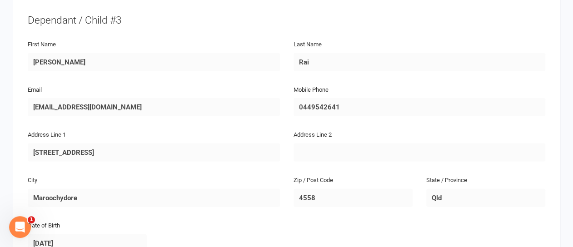
scroll to position [1090, 0]
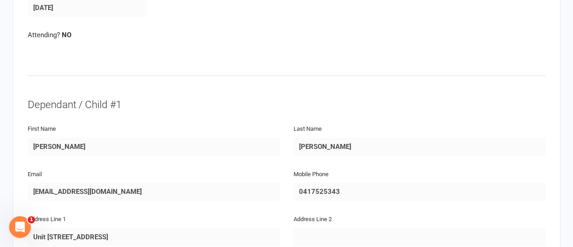
scroll to position [363, 0]
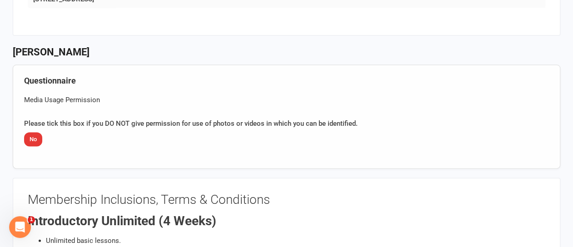
scroll to position [908, 0]
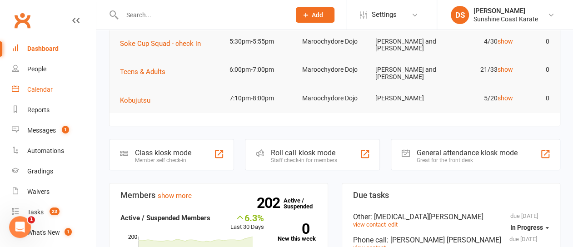
click at [41, 91] on div "Calendar" at bounding box center [39, 89] width 25 height 7
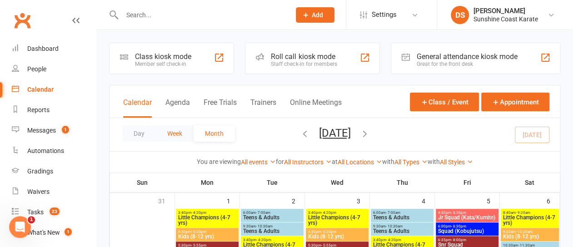
click at [170, 132] on button "Week" at bounding box center [175, 133] width 38 height 16
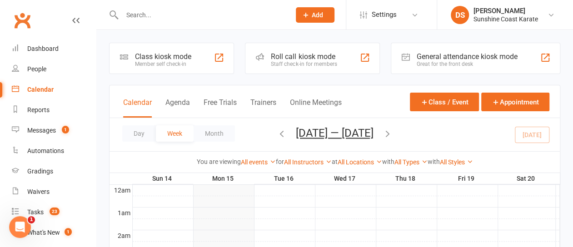
click at [391, 132] on icon "button" at bounding box center [387, 134] width 10 height 10
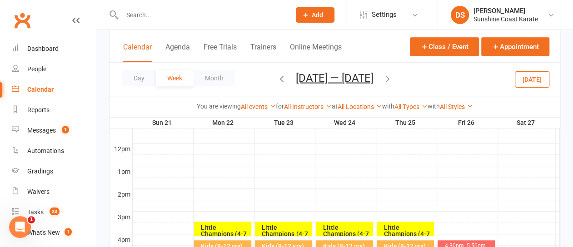
scroll to position [409, 0]
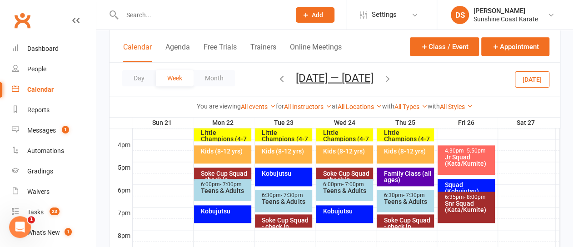
click at [230, 129] on div "Little Champions (4-7 yrs)" at bounding box center [224, 138] width 49 height 19
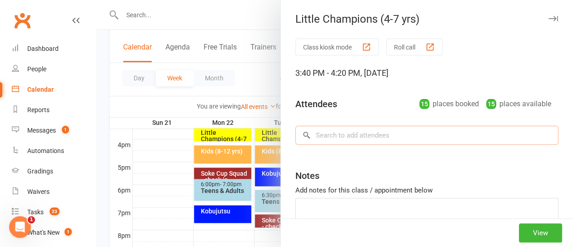
click at [327, 137] on input "search" at bounding box center [426, 135] width 263 height 19
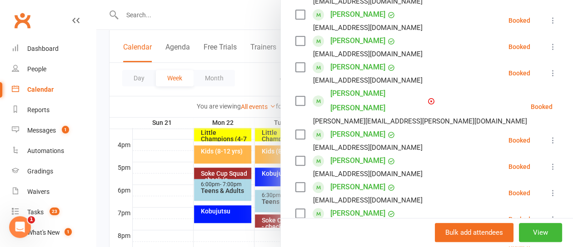
scroll to position [454, 0]
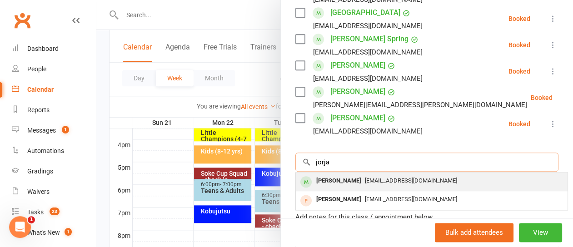
type input "jorja"
click at [335, 174] on div "[PERSON_NAME]" at bounding box center [338, 180] width 52 height 13
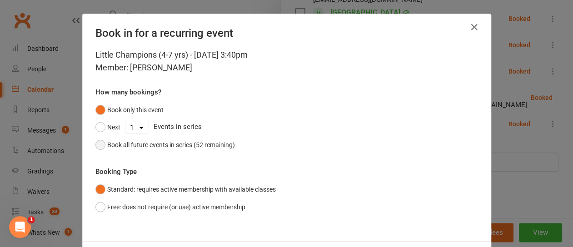
click at [97, 144] on button "Book all future events in series (52 remaining)" at bounding box center [164, 144] width 139 height 17
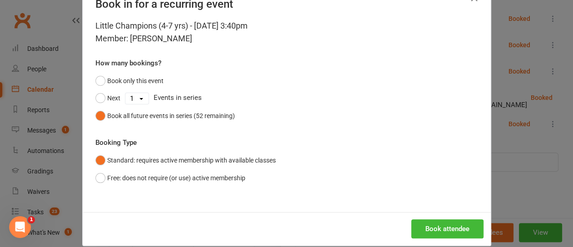
scroll to position [41, 0]
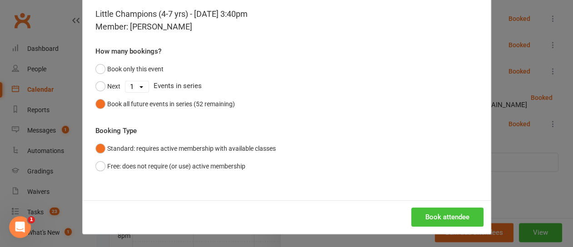
click at [438, 212] on button "Book attendee" at bounding box center [447, 217] width 72 height 19
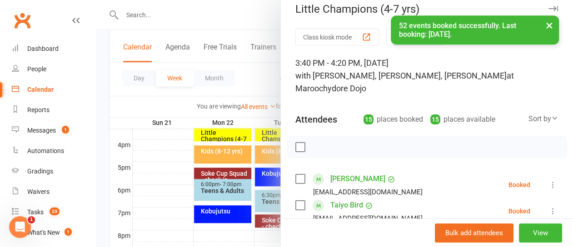
scroll to position [0, 0]
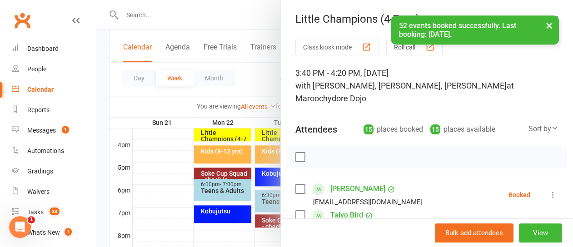
click at [548, 21] on button "×" at bounding box center [549, 25] width 16 height 20
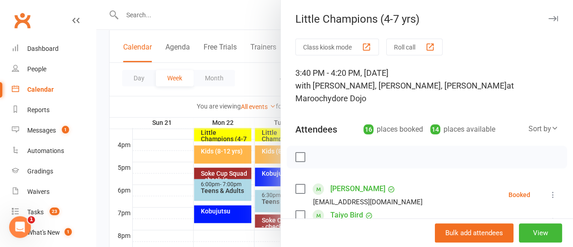
click at [548, 19] on icon "button" at bounding box center [553, 18] width 10 height 5
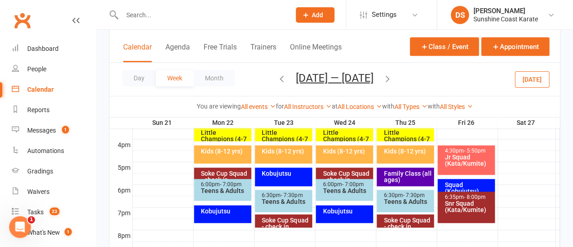
click at [224, 151] on div "Kids (8-12 yrs)" at bounding box center [224, 151] width 49 height 6
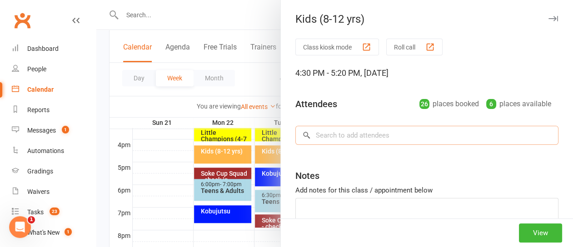
click at [338, 131] on input "search" at bounding box center [426, 135] width 263 height 19
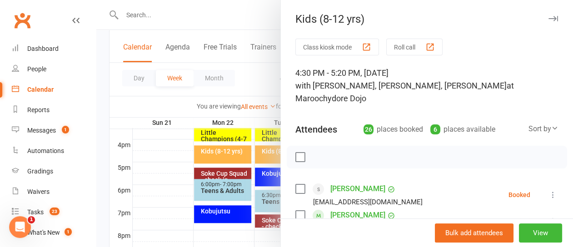
type input "marshal"
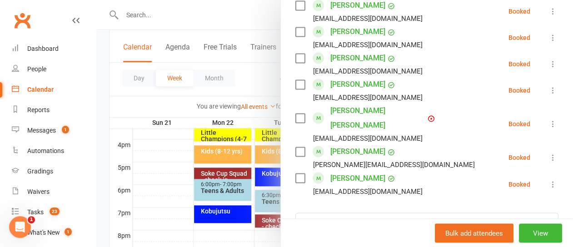
scroll to position [810, 0]
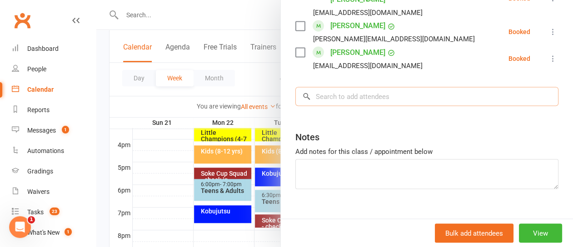
click at [323, 87] on input "search" at bounding box center [426, 96] width 263 height 19
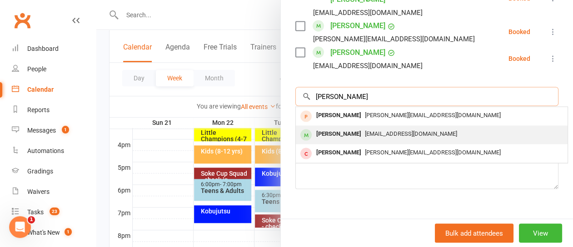
type input "marshall"
click at [336, 127] on div "Marshall Clarke" at bounding box center [338, 133] width 52 height 13
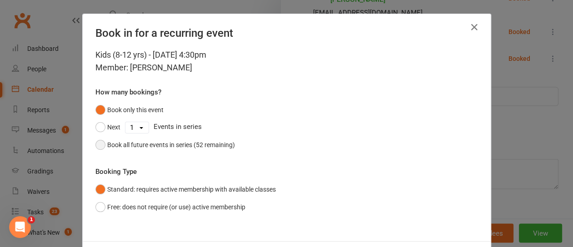
click at [97, 144] on button "Book all future events in series (52 remaining)" at bounding box center [164, 144] width 139 height 17
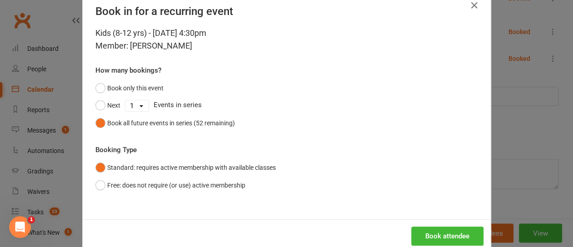
scroll to position [41, 0]
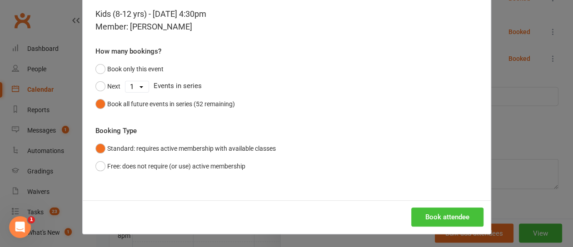
click at [441, 210] on button "Book attendee" at bounding box center [447, 217] width 72 height 19
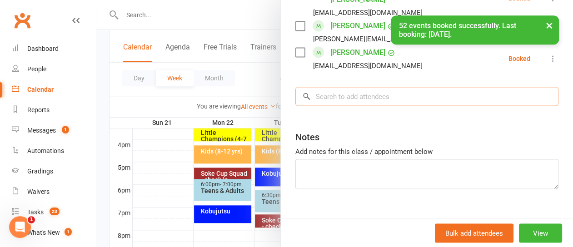
click at [333, 87] on input "search" at bounding box center [426, 96] width 263 height 19
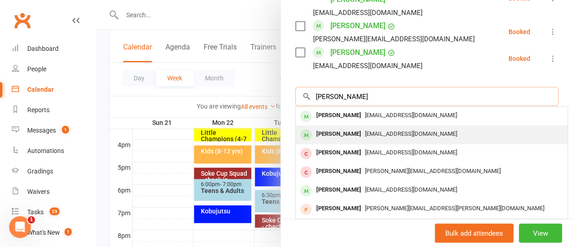
type input "spencer"
click at [323, 127] on div "Spencer Clarke" at bounding box center [338, 133] width 52 height 13
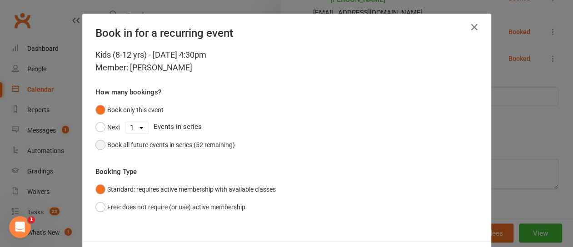
click at [95, 143] on button "Book all future events in series (52 remaining)" at bounding box center [164, 144] width 139 height 17
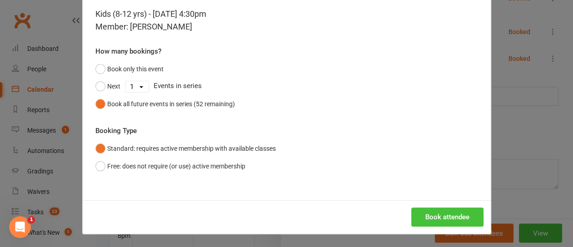
click at [450, 216] on button "Book attendee" at bounding box center [447, 217] width 72 height 19
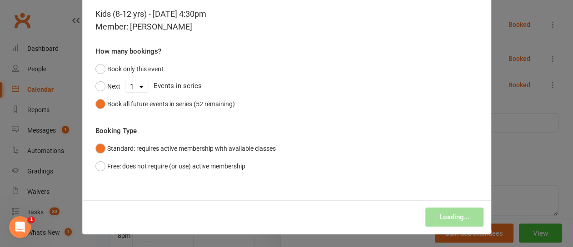
scroll to position [837, 0]
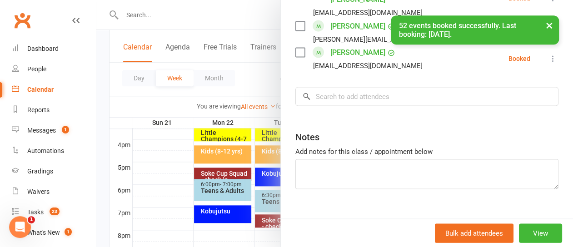
click at [550, 25] on button "×" at bounding box center [549, 25] width 16 height 20
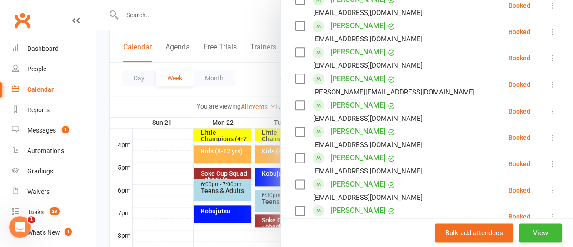
scroll to position [0, 0]
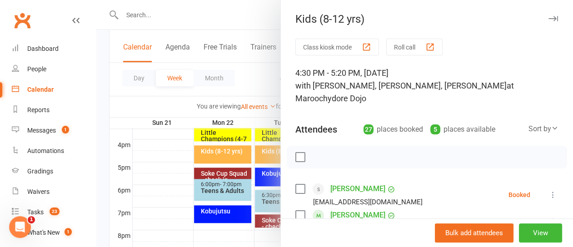
click at [548, 19] on icon "button" at bounding box center [553, 18] width 10 height 5
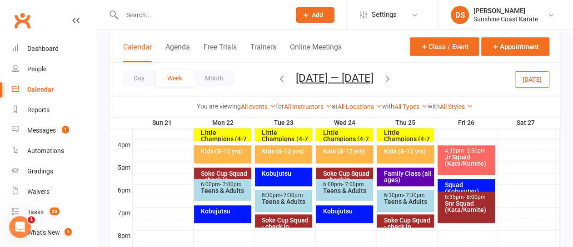
click at [244, 18] on input "text" at bounding box center [201, 15] width 165 height 13
click at [277, 78] on icon "button" at bounding box center [282, 78] width 10 height 10
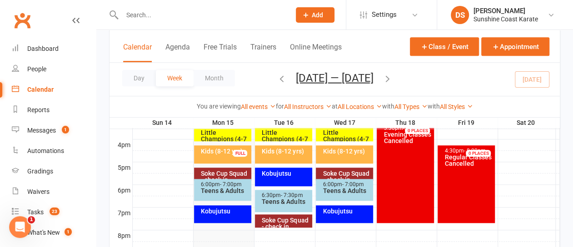
click at [341, 151] on div "Kids (8-12 yrs)" at bounding box center [346, 151] width 49 height 6
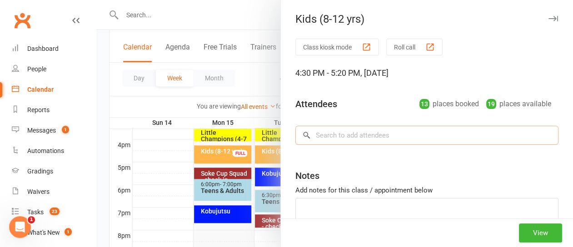
click at [339, 131] on input "search" at bounding box center [426, 135] width 263 height 19
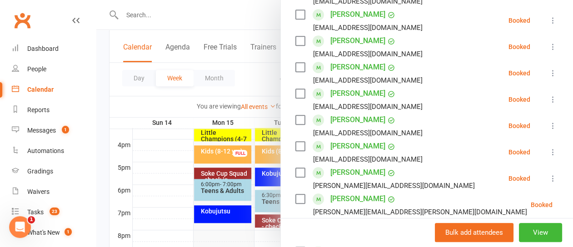
scroll to position [474, 0]
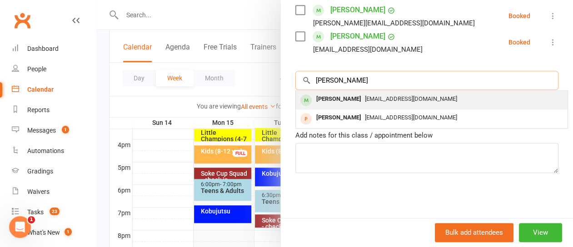
type input "sonam"
click at [332, 93] on div "Sonam Vecchi" at bounding box center [338, 99] width 52 height 13
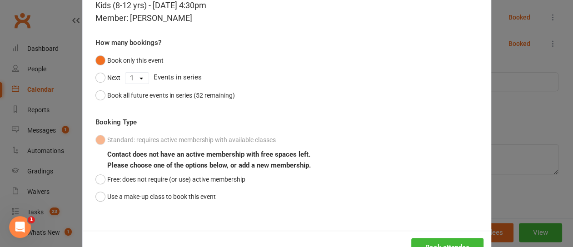
scroll to position [80, 0]
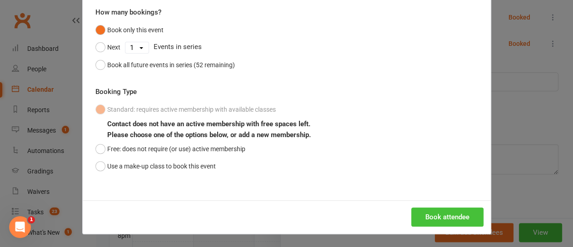
click at [444, 213] on button "Book attendee" at bounding box center [447, 217] width 72 height 19
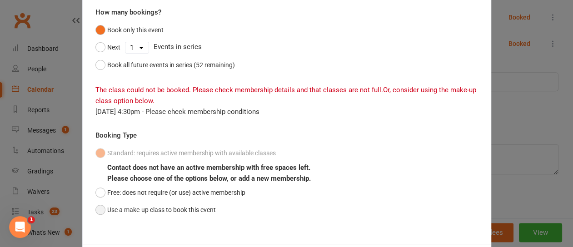
click at [98, 208] on button "Use a make-up class to book this event" at bounding box center [155, 209] width 120 height 17
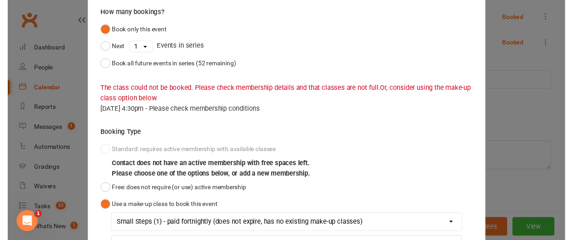
scroll to position [177, 0]
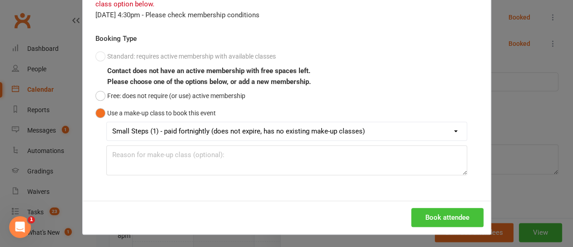
click at [451, 215] on button "Book attendee" at bounding box center [447, 217] width 72 height 19
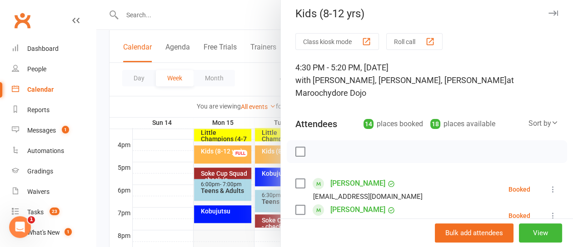
scroll to position [0, 0]
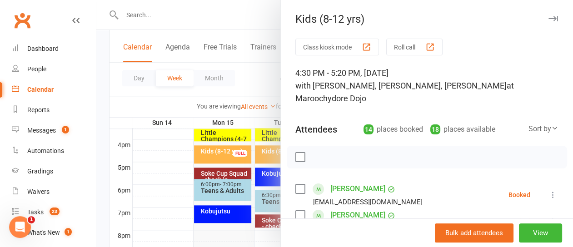
click at [547, 15] on button "button" at bounding box center [552, 18] width 11 height 11
